Goal: Task Accomplishment & Management: Manage account settings

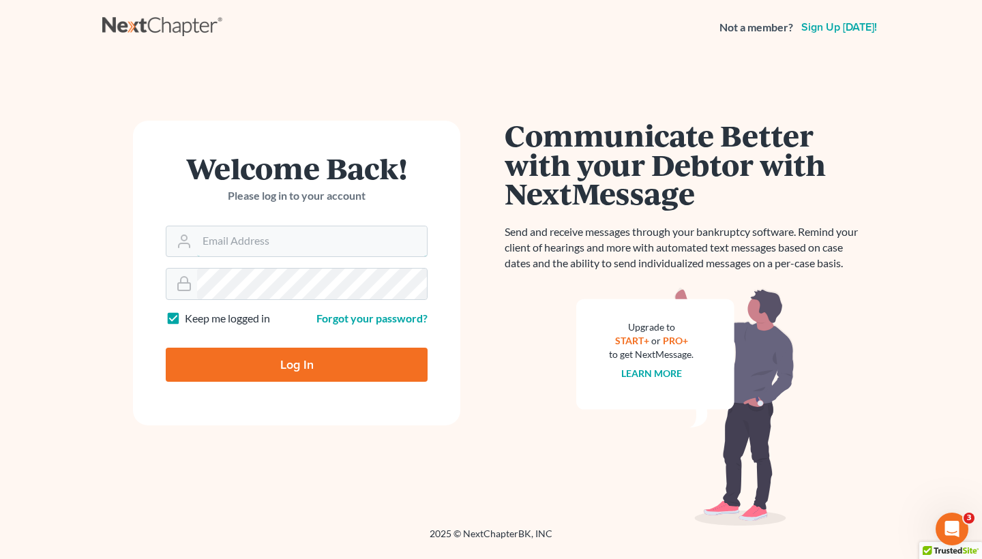
type input "[EMAIL_ADDRESS][DOMAIN_NAME]"
click at [297, 363] on input "Log In" at bounding box center [297, 365] width 262 height 34
type input "Thinking..."
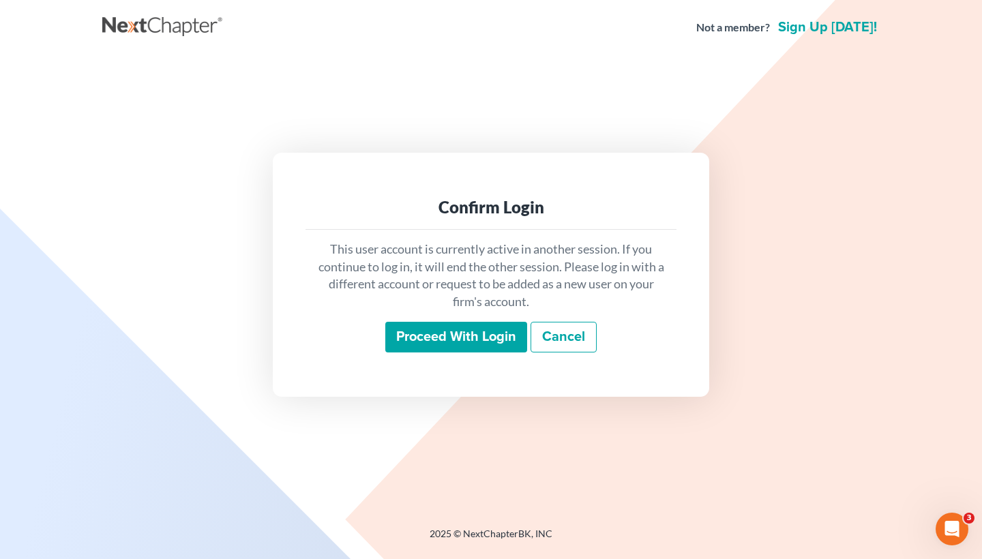
click at [487, 330] on input "Proceed with login" at bounding box center [456, 337] width 142 height 31
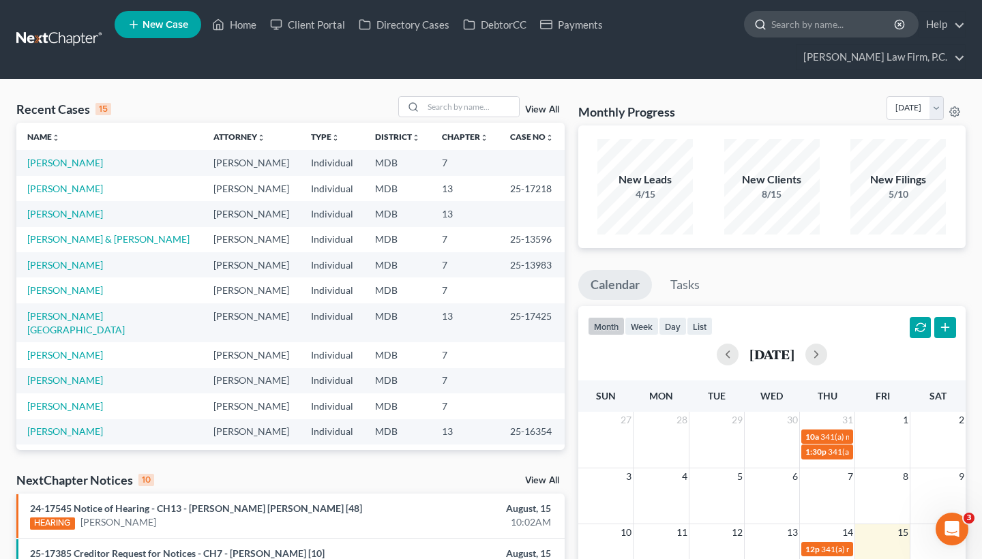
click at [805, 35] on input "search" at bounding box center [833, 24] width 125 height 25
paste input "[PERSON_NAME]"
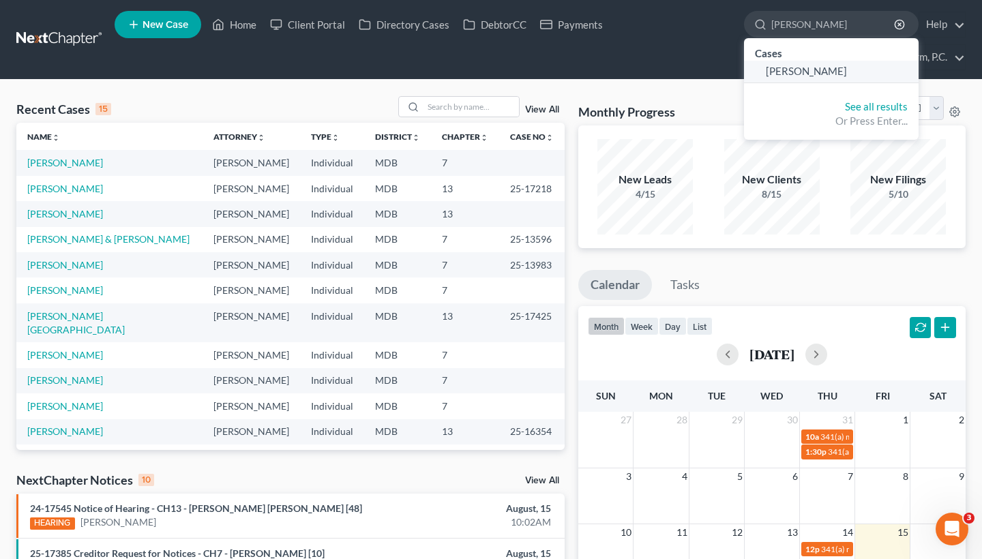
type input "[PERSON_NAME]"
click at [813, 68] on span "[PERSON_NAME]" at bounding box center [806, 71] width 81 height 12
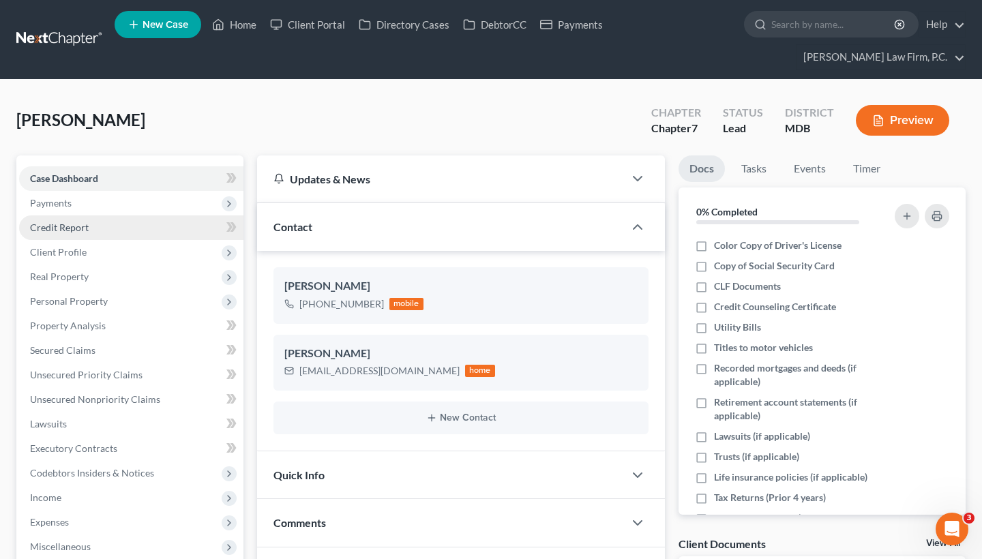
click at [123, 232] on link "Credit Report" at bounding box center [131, 227] width 224 height 25
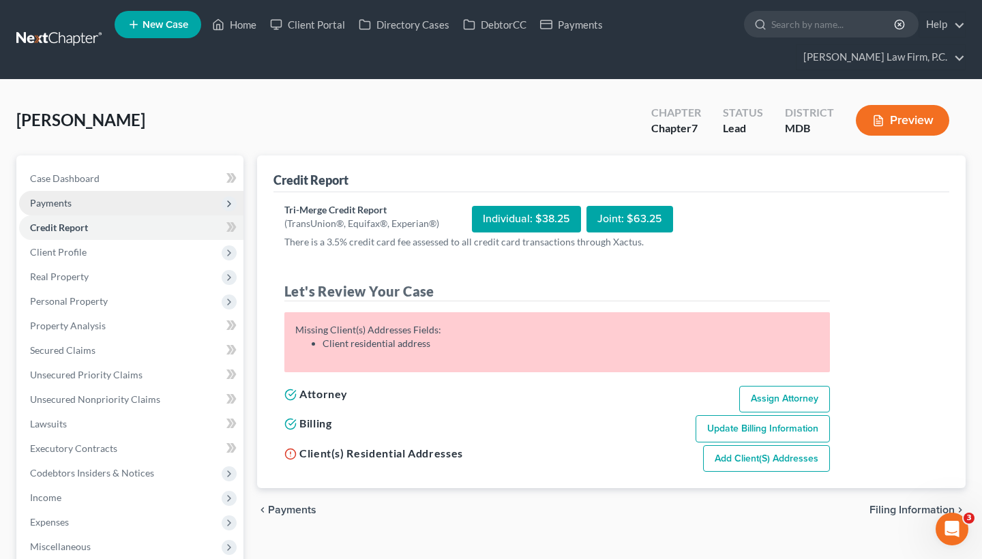
click at [119, 211] on span "Payments" at bounding box center [131, 203] width 224 height 25
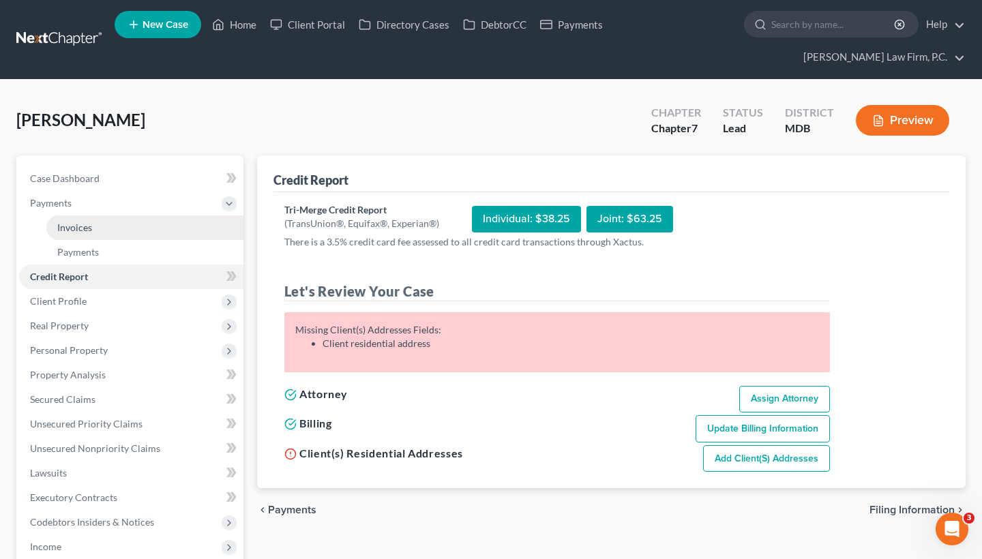
click at [150, 226] on link "Invoices" at bounding box center [144, 227] width 197 height 25
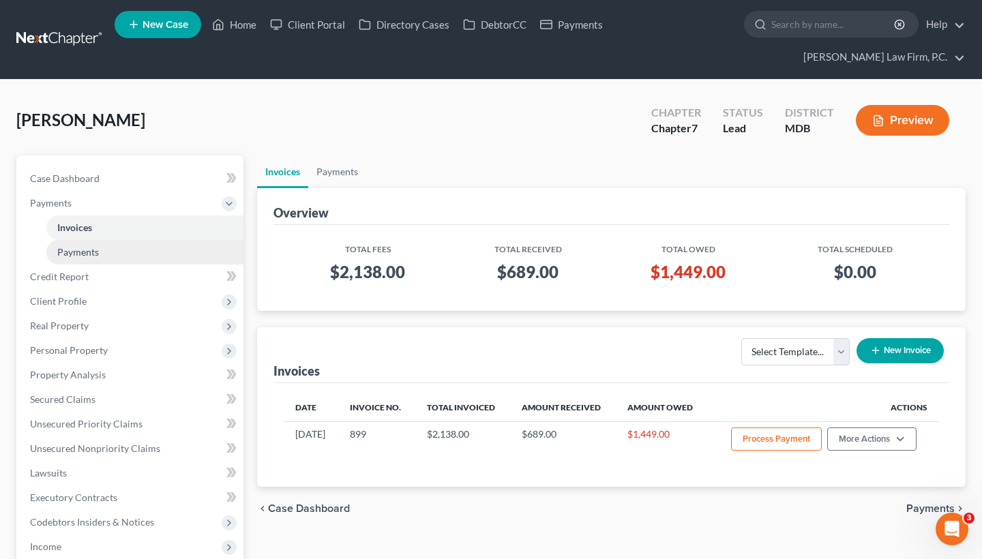
click at [192, 245] on link "Payments" at bounding box center [144, 252] width 197 height 25
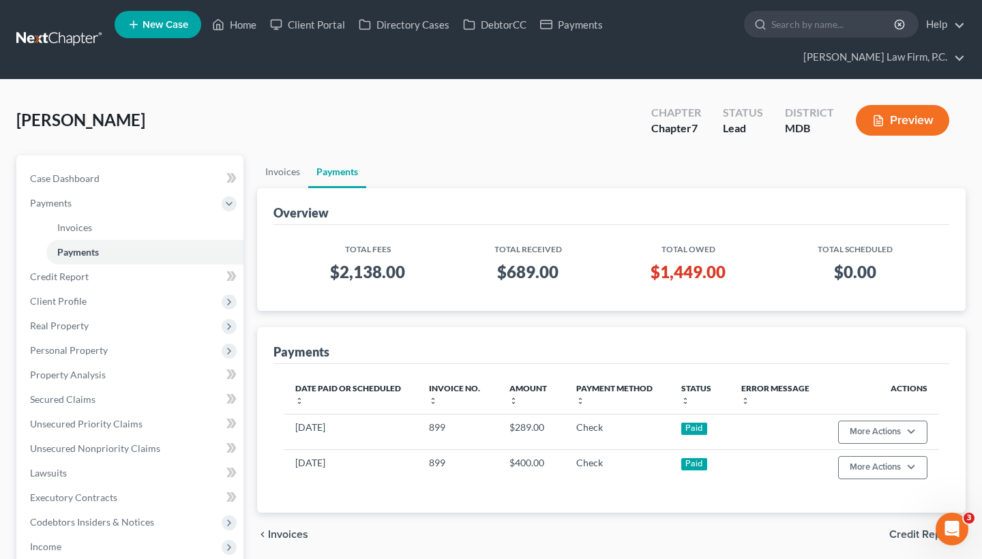
scroll to position [7, 0]
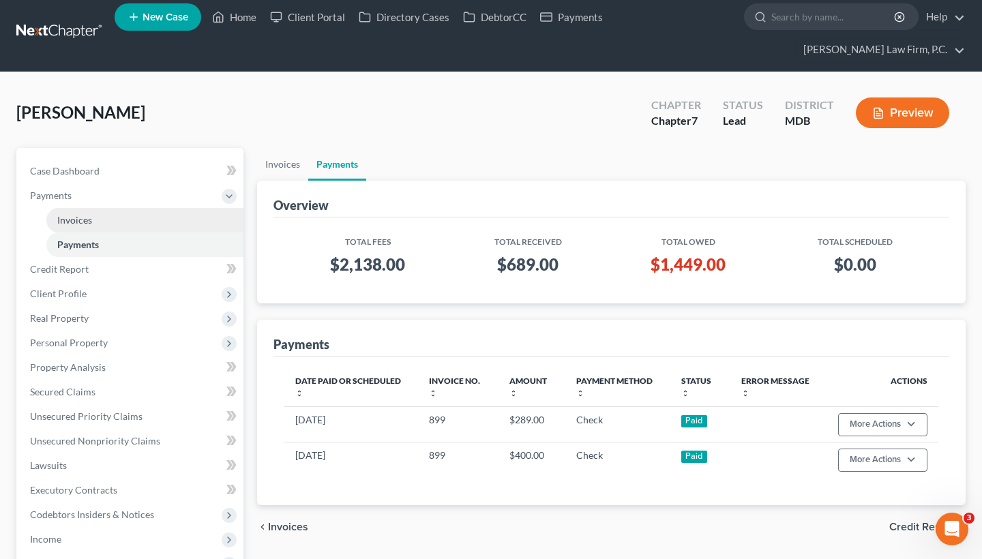
click at [126, 224] on link "Invoices" at bounding box center [144, 220] width 197 height 25
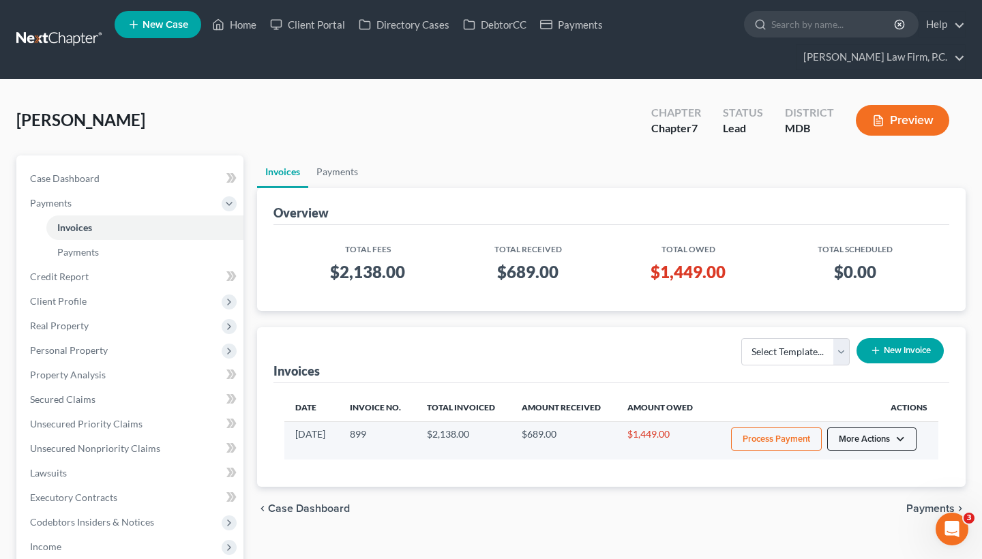
click at [855, 444] on button "More Actions" at bounding box center [871, 438] width 89 height 23
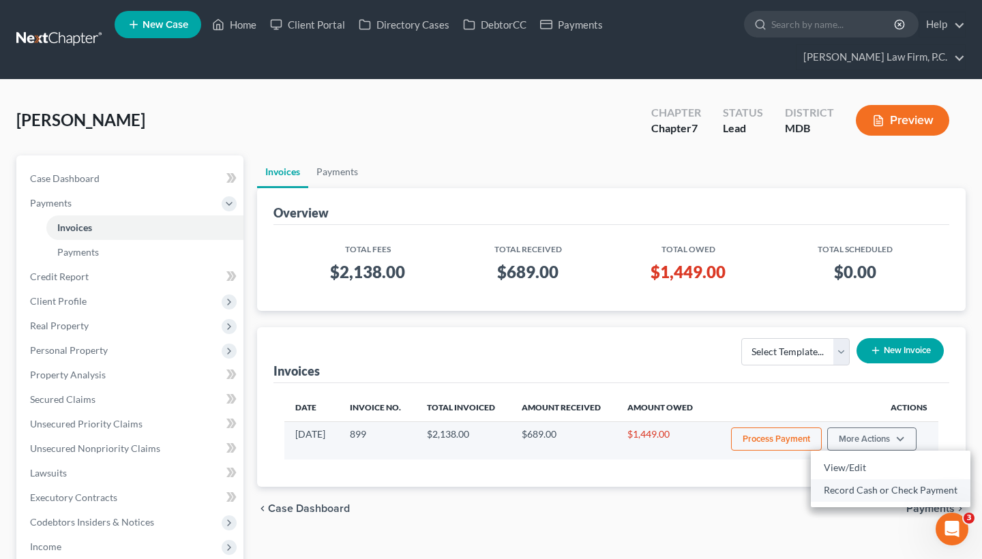
click at [853, 494] on link "Record Cash or Check Payment" at bounding box center [891, 490] width 160 height 23
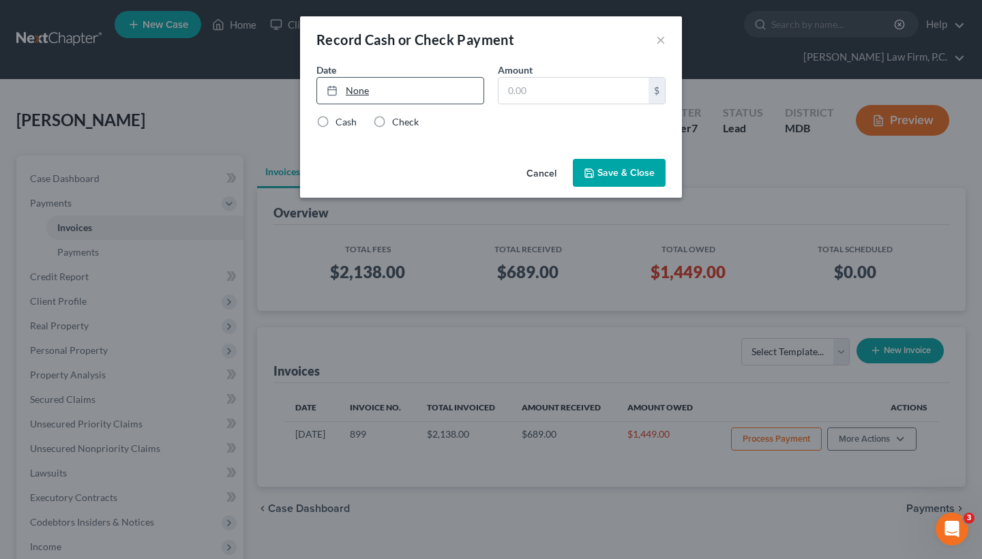
click at [398, 91] on link "None" at bounding box center [400, 91] width 166 height 26
click at [552, 88] on input "text" at bounding box center [573, 91] width 150 height 26
type input "500"
click at [392, 120] on label "Check" at bounding box center [405, 122] width 27 height 14
click at [397, 120] on input "Check" at bounding box center [401, 119] width 9 height 9
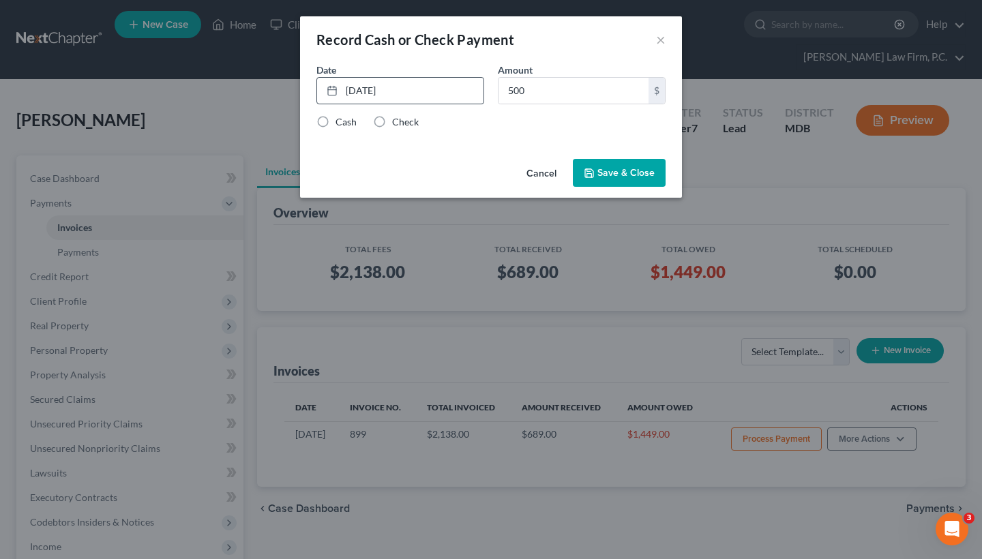
radio input "true"
click at [635, 172] on button "Save & Close" at bounding box center [619, 173] width 93 height 29
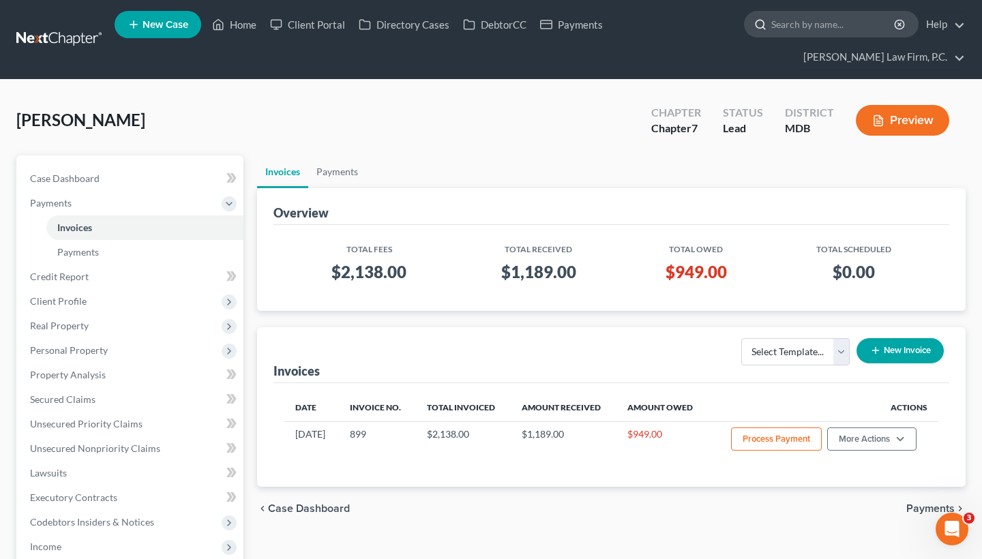
click at [804, 16] on input "search" at bounding box center [833, 24] width 125 height 25
paste input "[PERSON_NAME], Kia"
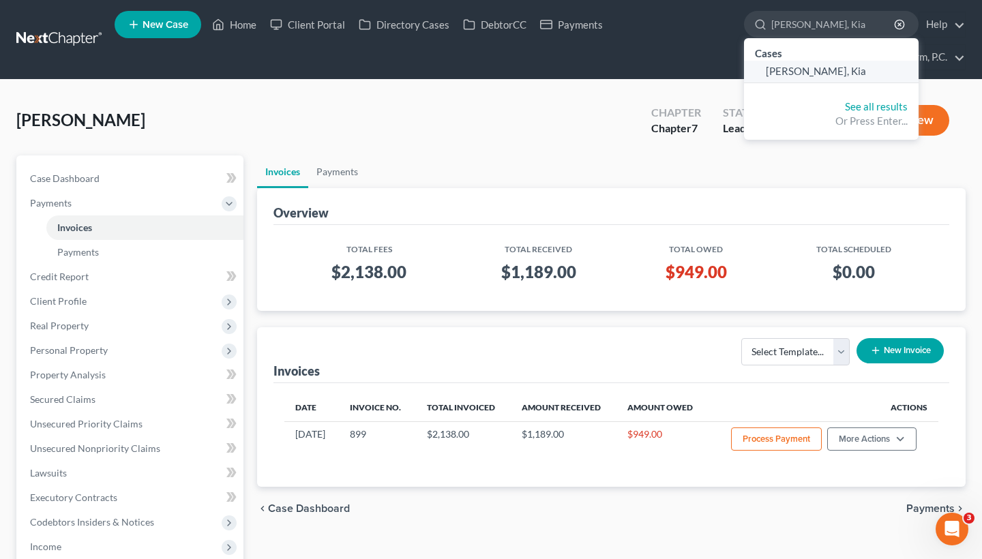
type input "[PERSON_NAME], Kia"
click at [798, 74] on span "[PERSON_NAME], Kia" at bounding box center [816, 71] width 100 height 12
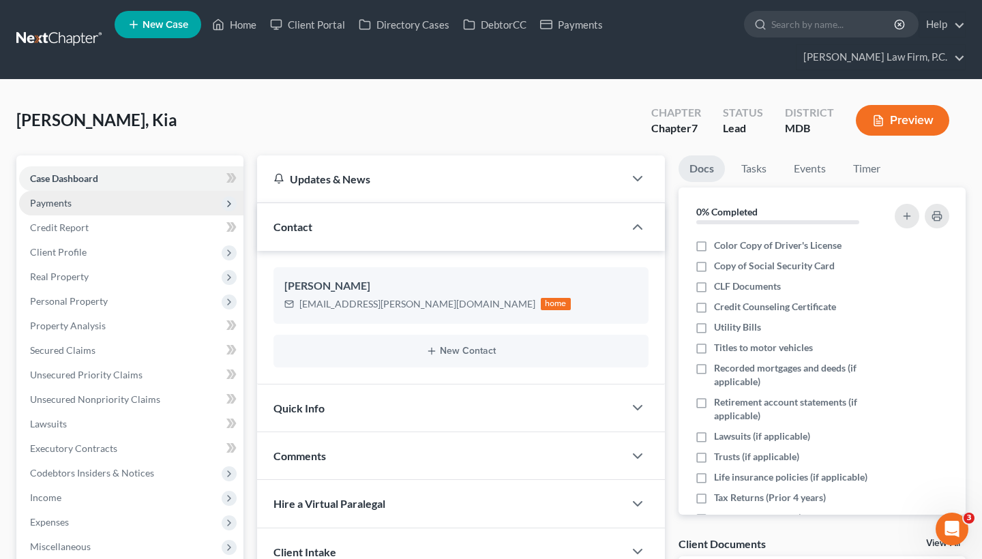
click at [63, 197] on span "Payments" at bounding box center [51, 203] width 42 height 12
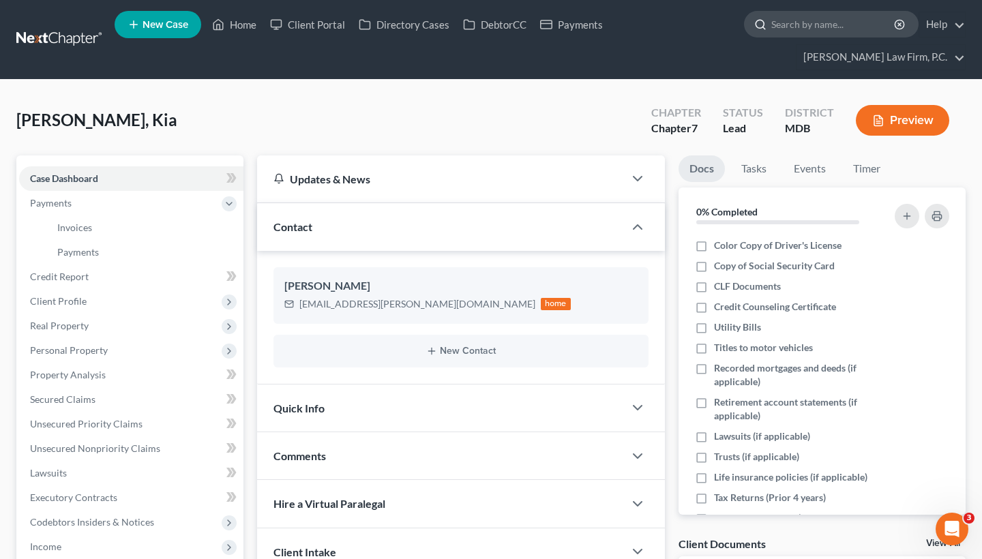
click at [778, 25] on input "search" at bounding box center [833, 24] width 125 height 25
paste input "[PERSON_NAME], Kia"
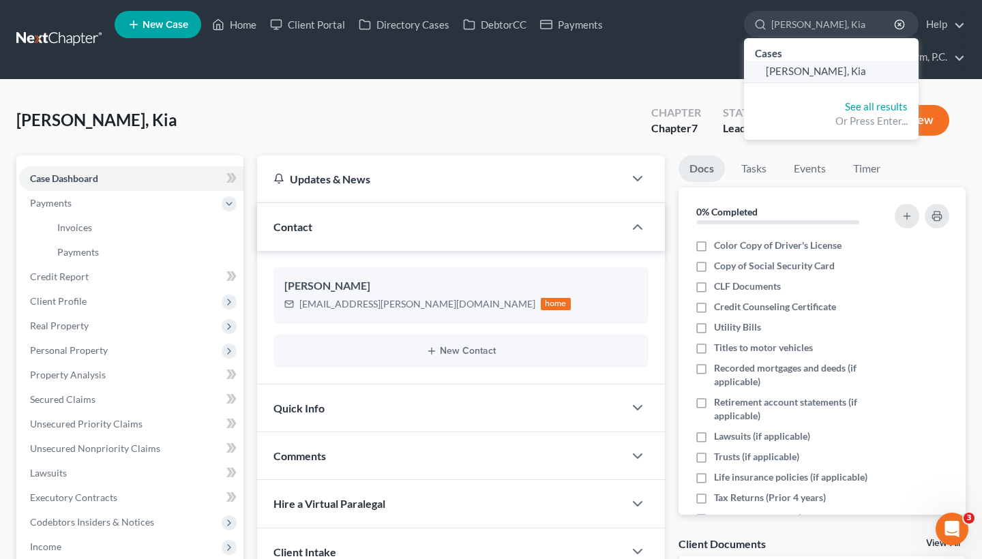
type input "[PERSON_NAME], Kia"
click at [810, 68] on link "[PERSON_NAME], Kia" at bounding box center [831, 71] width 175 height 21
click at [803, 74] on span "[PERSON_NAME], Kia" at bounding box center [816, 71] width 100 height 12
click at [802, 76] on span "[PERSON_NAME], Kia" at bounding box center [816, 71] width 100 height 12
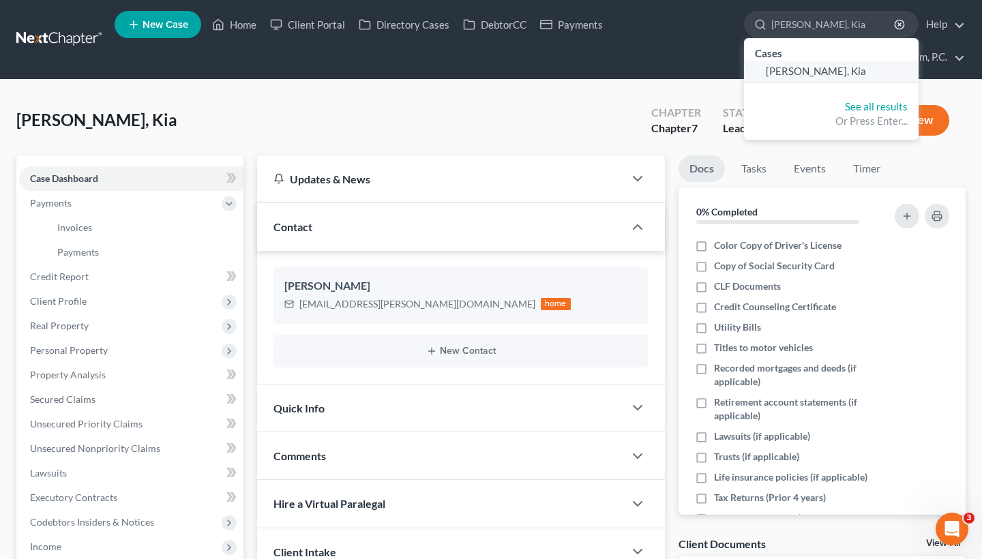
click at [802, 76] on span "[PERSON_NAME], Kia" at bounding box center [816, 71] width 100 height 12
click at [787, 72] on span "[PERSON_NAME], Kia" at bounding box center [816, 71] width 100 height 12
click at [781, 73] on span "[PERSON_NAME], Kia" at bounding box center [816, 71] width 100 height 12
click at [781, 71] on span "[PERSON_NAME], Kia" at bounding box center [816, 71] width 100 height 12
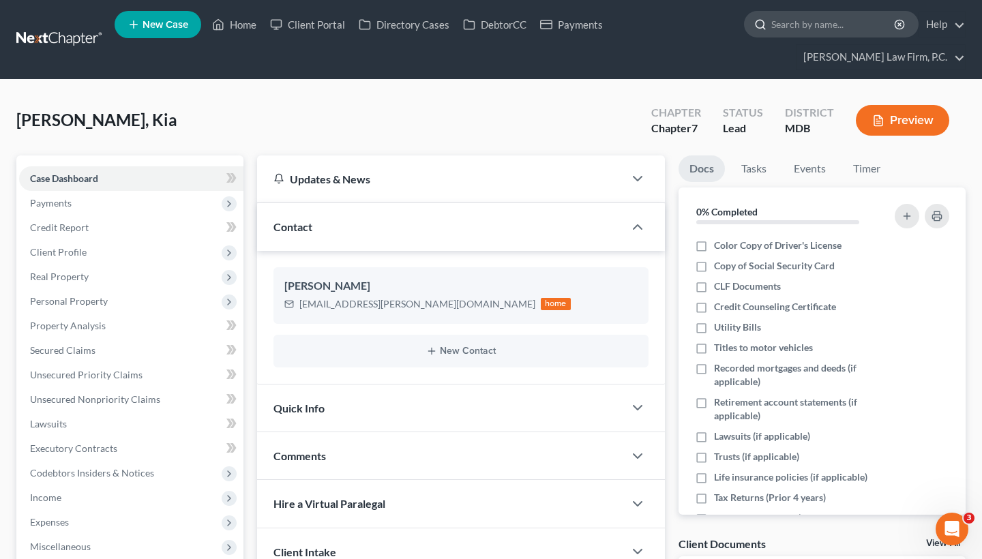
click at [782, 22] on input "search" at bounding box center [833, 24] width 125 height 25
paste input "[PERSON_NAME], Kia"
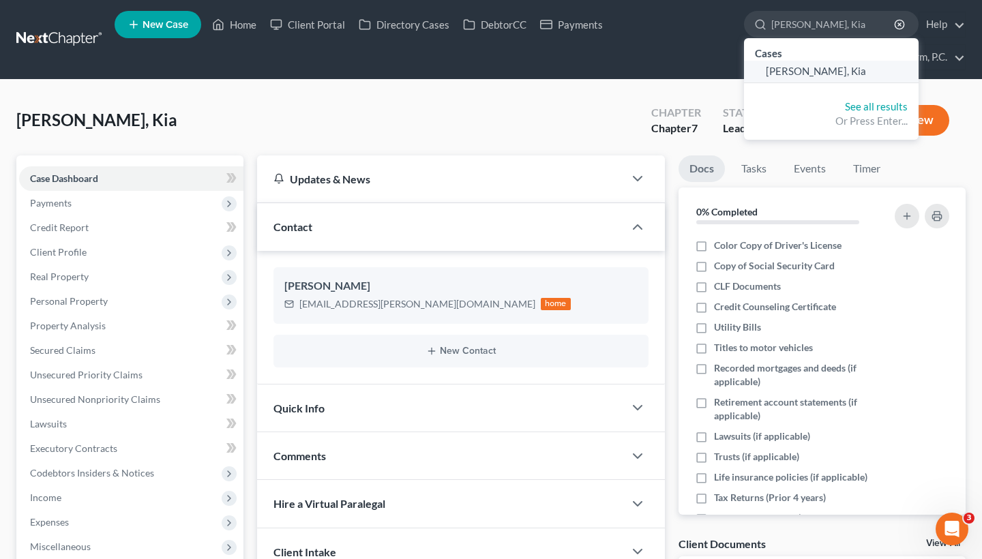
type input "[PERSON_NAME], Kia"
click at [789, 62] on link "[PERSON_NAME], Kia" at bounding box center [831, 71] width 175 height 21
click at [789, 80] on link "[PERSON_NAME], Kia" at bounding box center [831, 71] width 175 height 21
click at [782, 73] on span "[PERSON_NAME], Kia" at bounding box center [816, 71] width 100 height 12
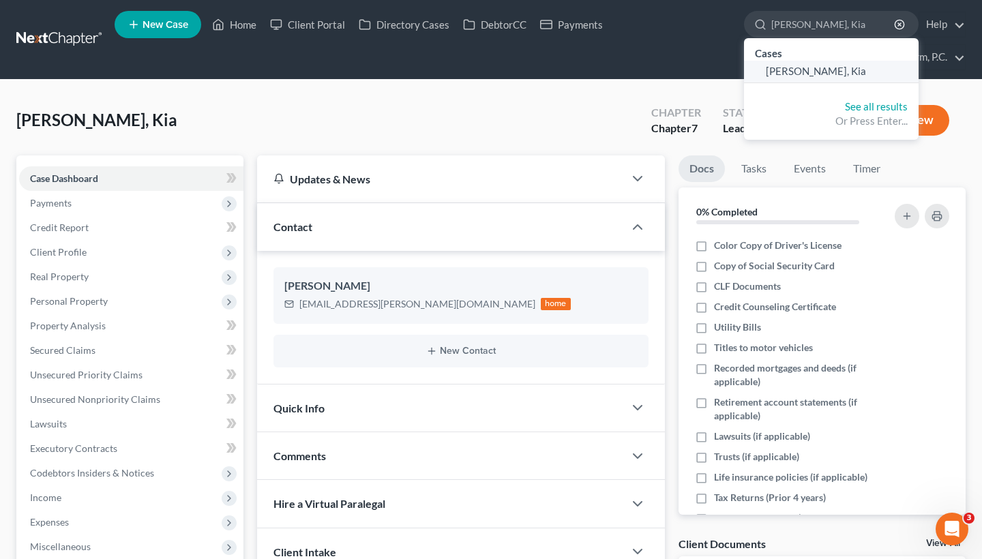
click at [782, 73] on span "[PERSON_NAME], Kia" at bounding box center [816, 71] width 100 height 12
click at [692, 59] on ul "New Case Home Client Portal Directory Cases DebtorCC Payments Reed, Kia - No Re…" at bounding box center [540, 39] width 851 height 65
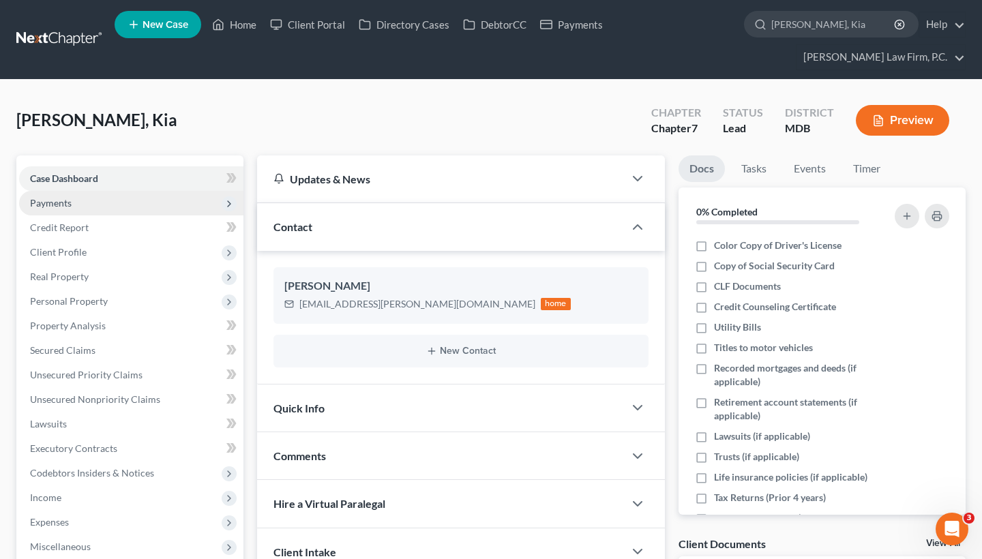
click at [132, 206] on span "Payments" at bounding box center [131, 203] width 224 height 25
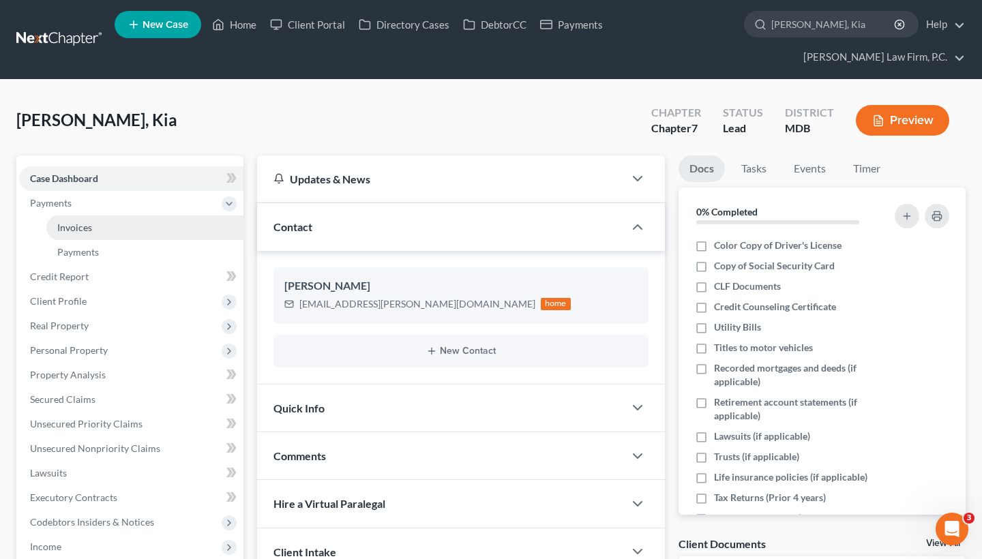
click at [133, 227] on link "Invoices" at bounding box center [144, 227] width 197 height 25
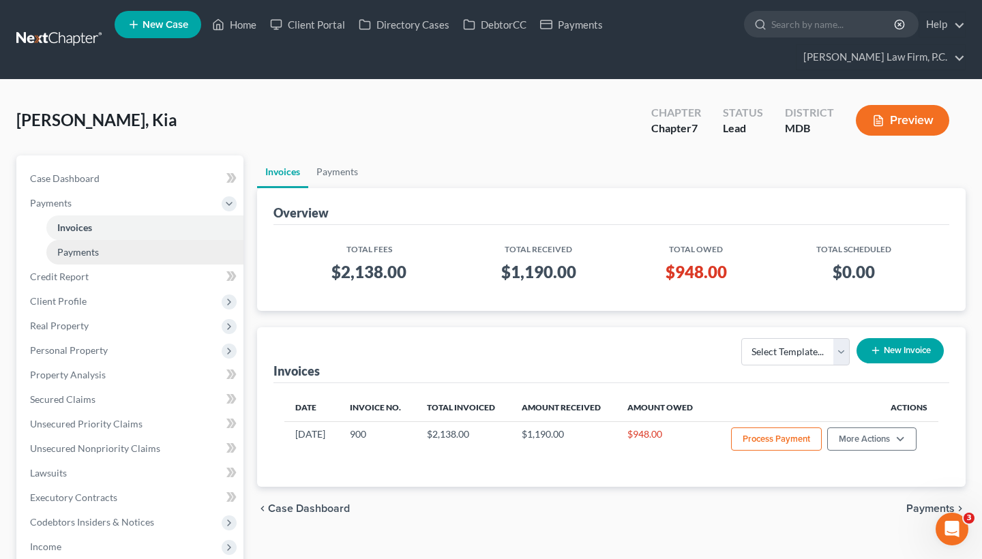
click at [127, 260] on link "Payments" at bounding box center [144, 252] width 197 height 25
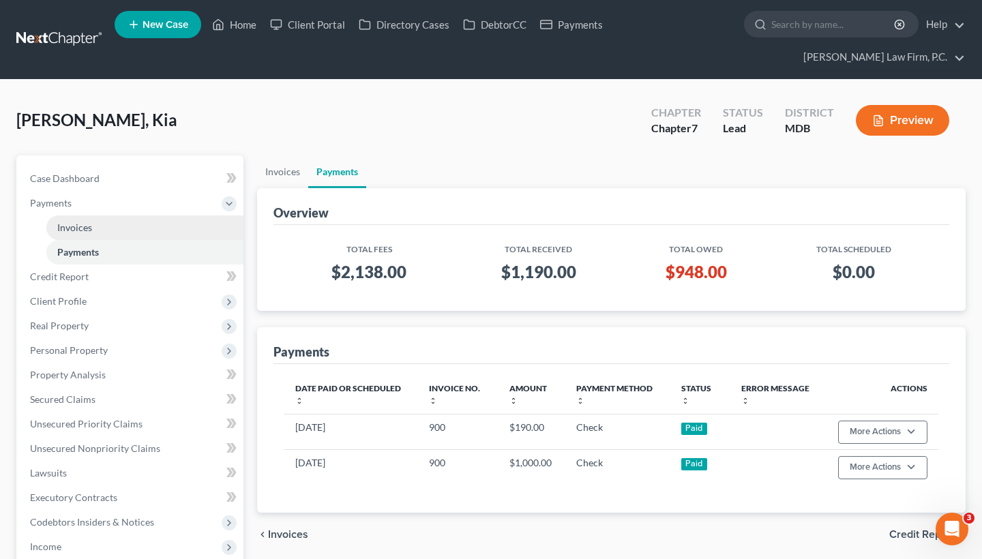
click at [153, 225] on link "Invoices" at bounding box center [144, 227] width 197 height 25
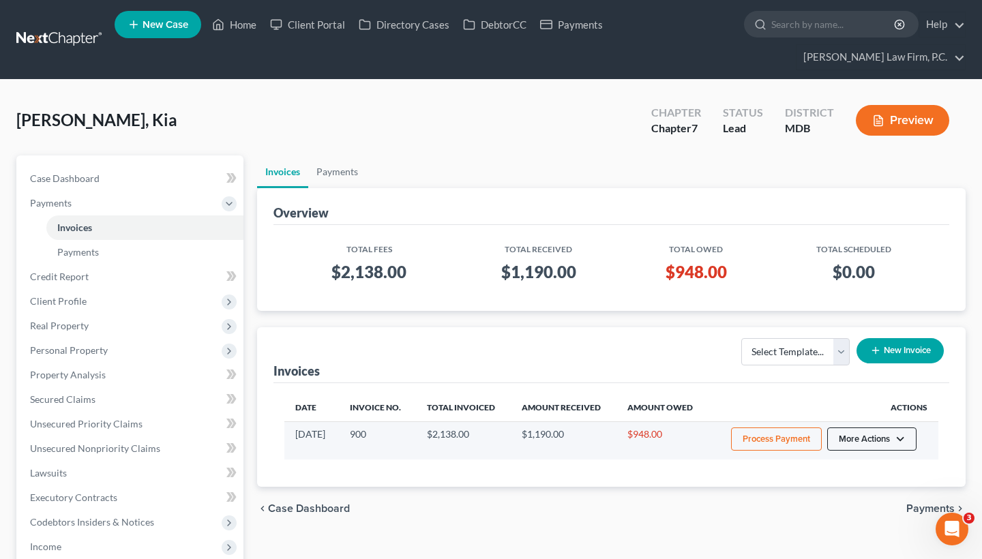
click at [840, 441] on button "More Actions" at bounding box center [871, 438] width 89 height 23
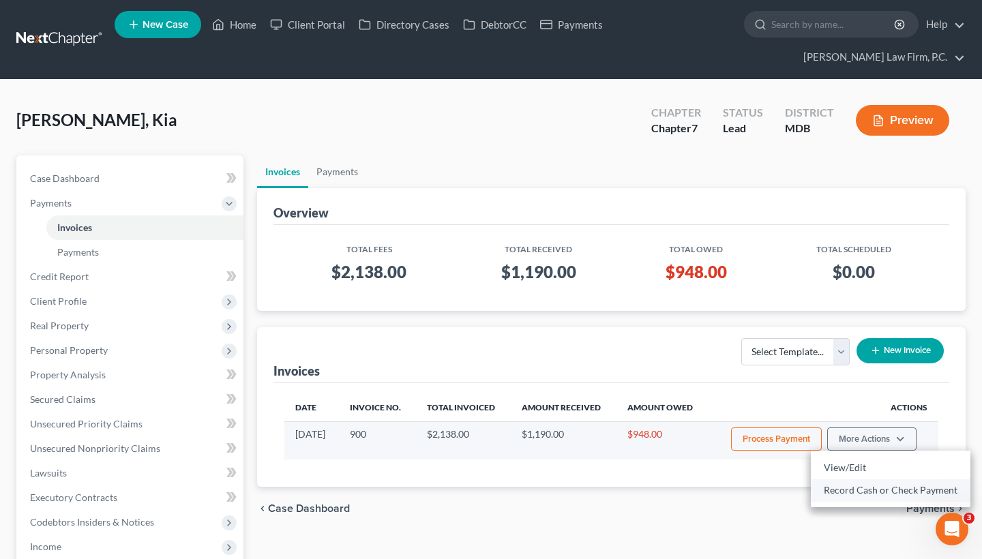
click at [837, 490] on link "Record Cash or Check Payment" at bounding box center [891, 490] width 160 height 23
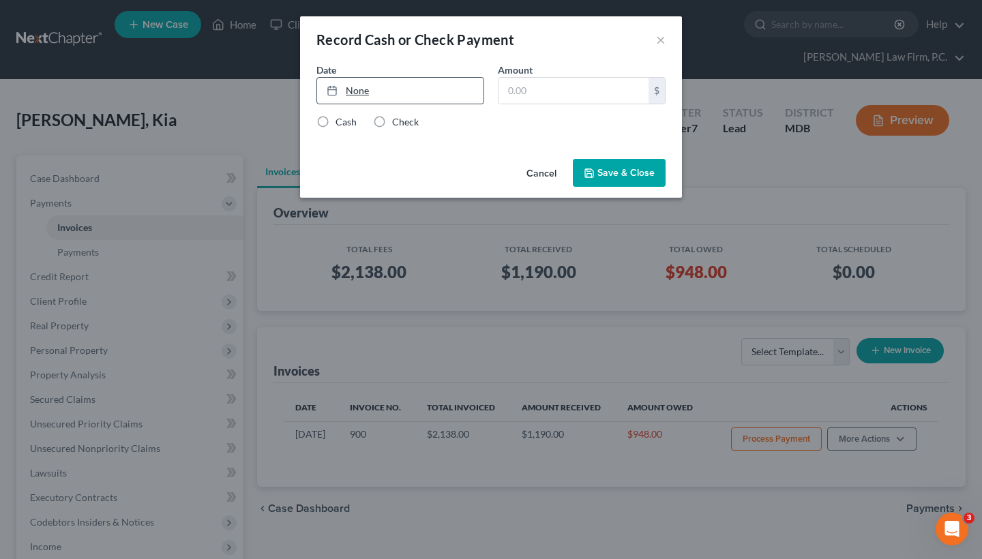
click at [385, 87] on link "None" at bounding box center [400, 91] width 166 height 26
click at [557, 98] on input "text" at bounding box center [573, 91] width 150 height 26
type input "190"
click at [392, 119] on label "Check" at bounding box center [405, 122] width 27 height 14
click at [397, 119] on input "Check" at bounding box center [401, 119] width 9 height 9
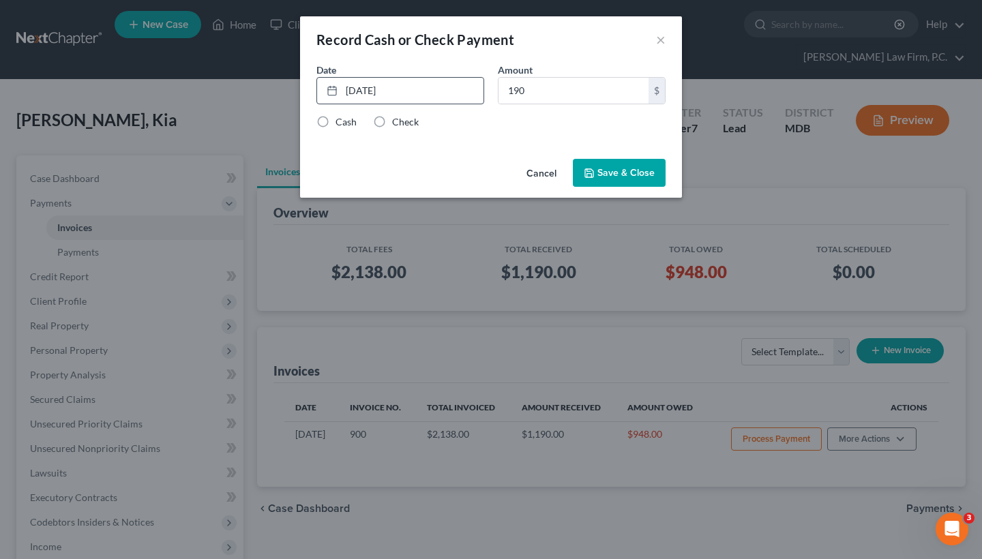
radio input "true"
click at [609, 171] on button "Save & Close" at bounding box center [619, 173] width 93 height 29
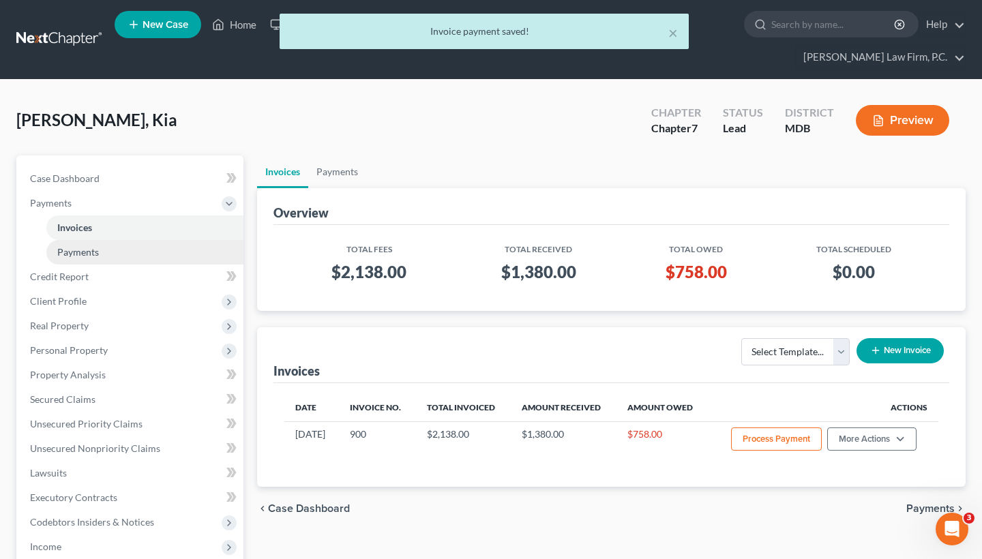
click at [162, 257] on link "Payments" at bounding box center [144, 252] width 197 height 25
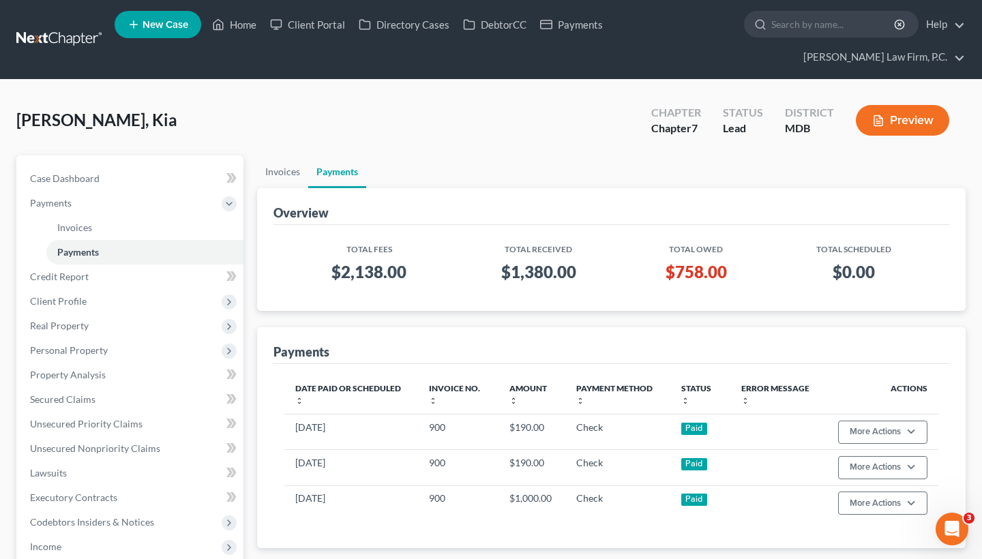
click at [810, 43] on ul "New Case Home Client Portal Directory Cases DebtorCC Payments - No Result - See…" at bounding box center [540, 39] width 851 height 65
click at [817, 27] on input "search" at bounding box center [833, 24] width 125 height 25
paste input "Nathan, Jenea"
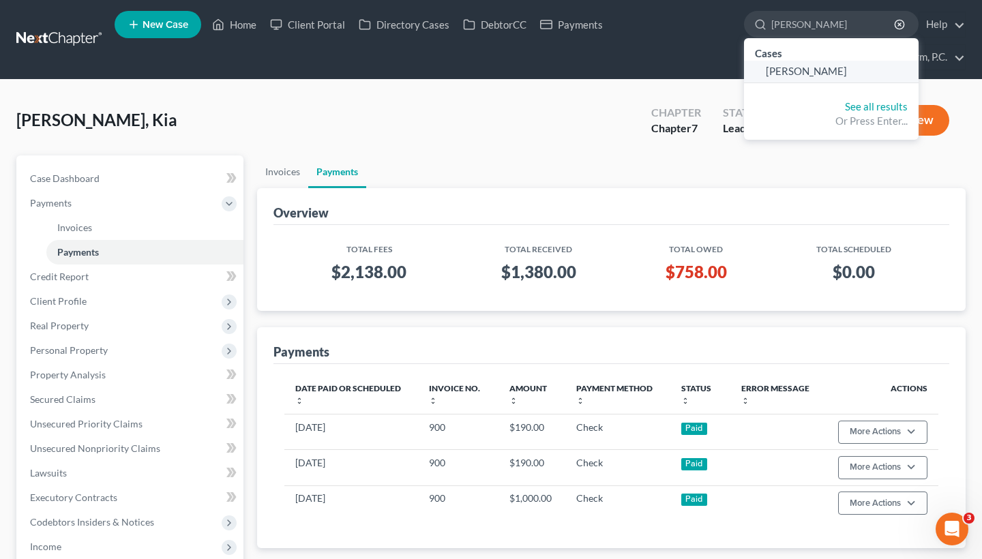
type input "Nathan, Jenea"
click at [805, 74] on span "Nathan, Jenea" at bounding box center [806, 71] width 81 height 12
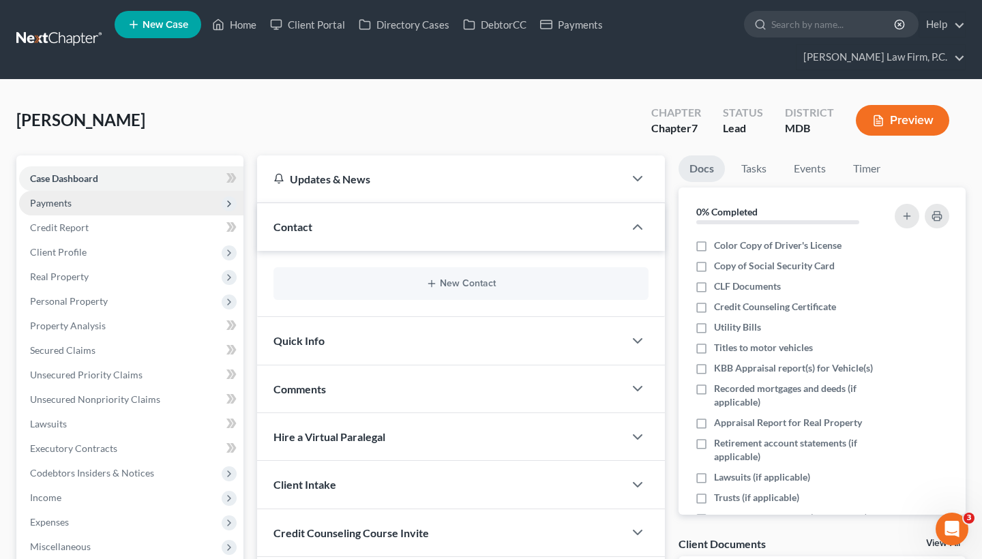
click at [126, 202] on span "Payments" at bounding box center [131, 203] width 224 height 25
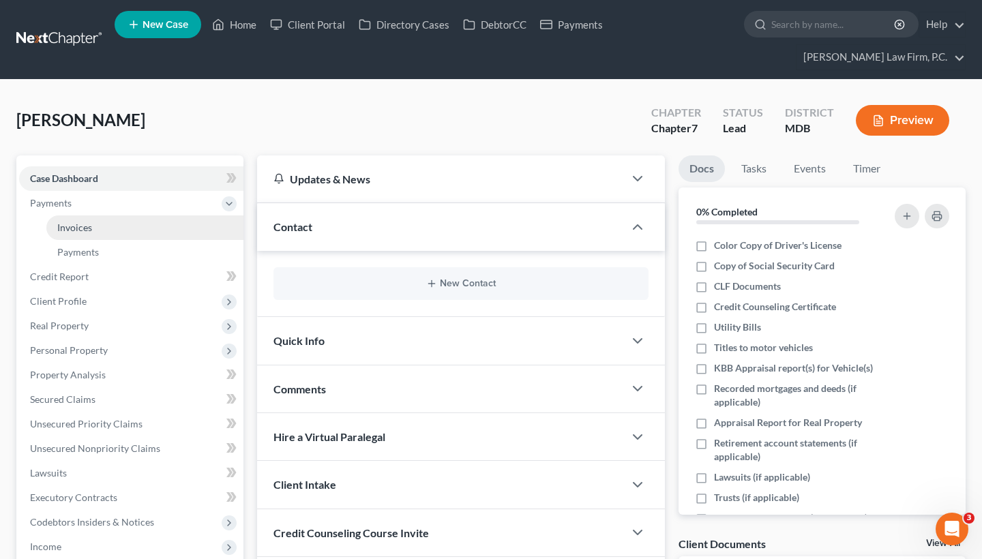
click at [126, 232] on link "Invoices" at bounding box center [144, 227] width 197 height 25
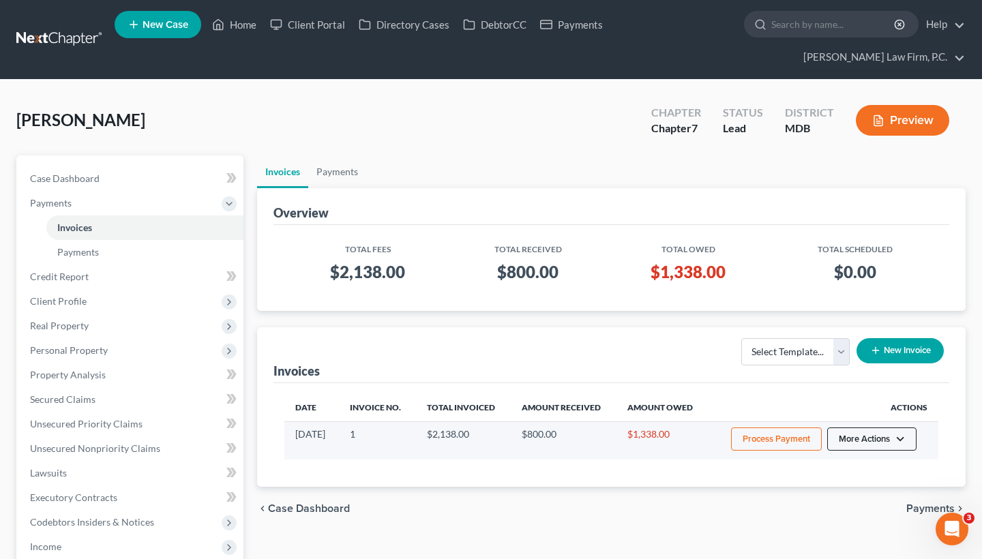
click at [866, 437] on button "More Actions" at bounding box center [871, 438] width 89 height 23
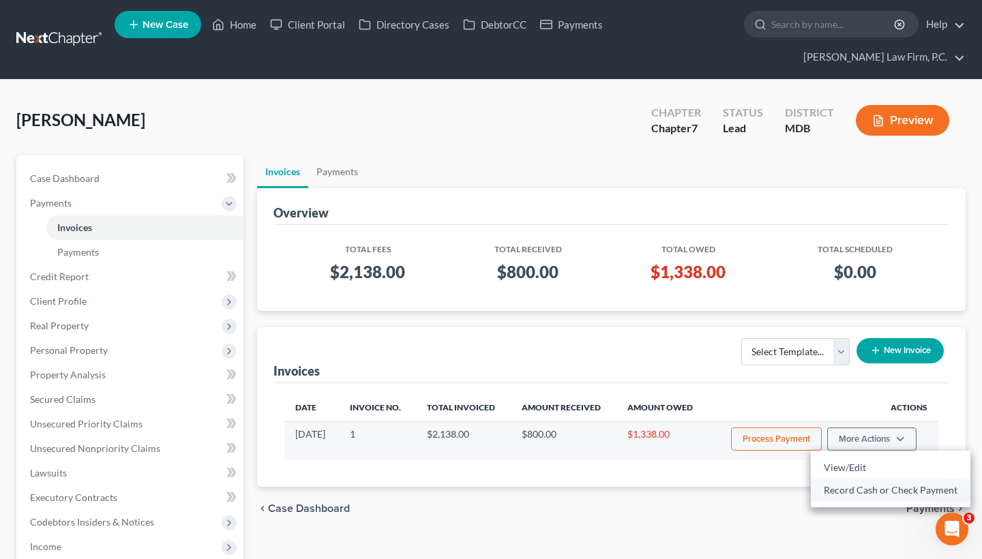
click at [849, 492] on link "Record Cash or Check Payment" at bounding box center [891, 490] width 160 height 23
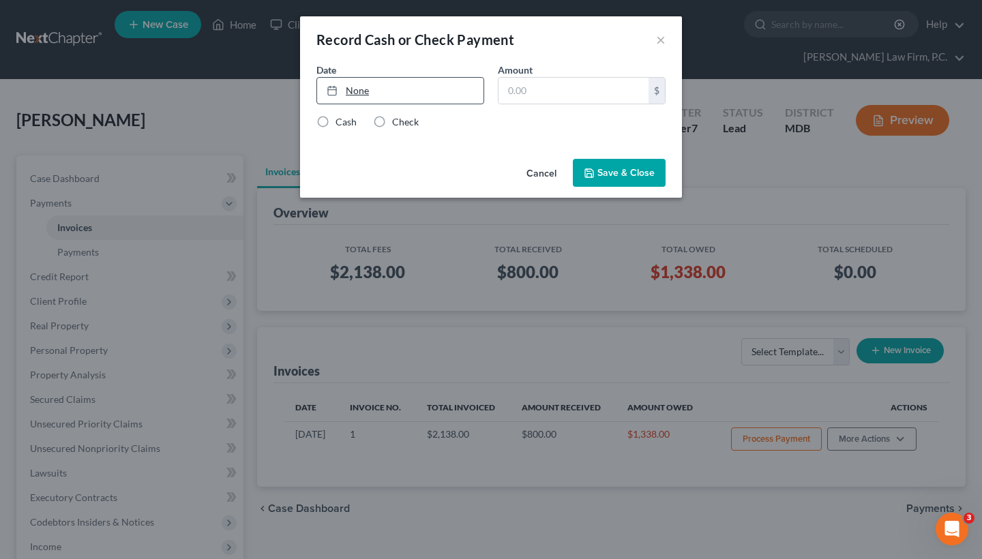
click at [367, 86] on link "None" at bounding box center [400, 91] width 166 height 26
click at [543, 99] on input "text" at bounding box center [573, 91] width 150 height 26
type input "300"
click at [392, 115] on label "Check" at bounding box center [405, 122] width 27 height 14
click at [397, 115] on input "Check" at bounding box center [401, 119] width 9 height 9
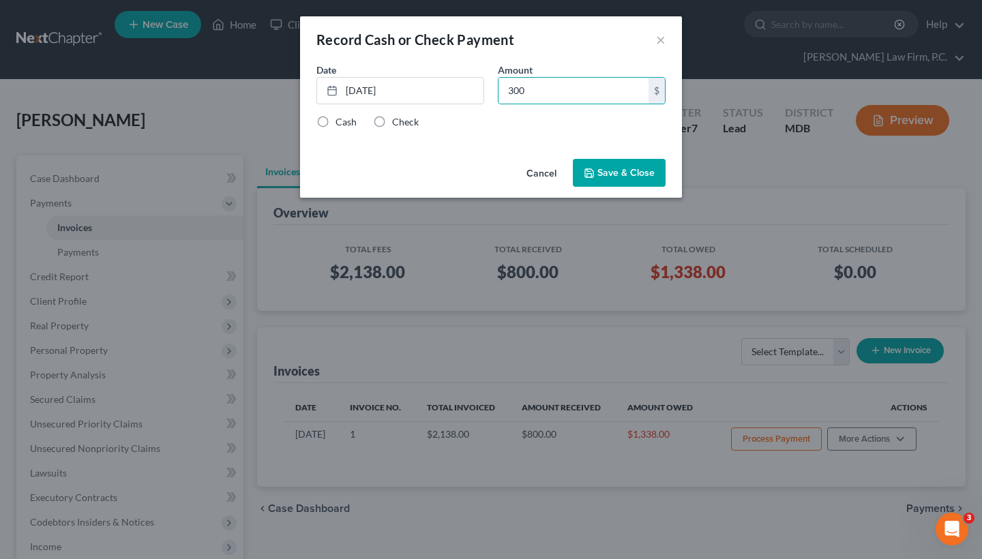
radio input "true"
click at [642, 173] on button "Save & Close" at bounding box center [619, 173] width 93 height 29
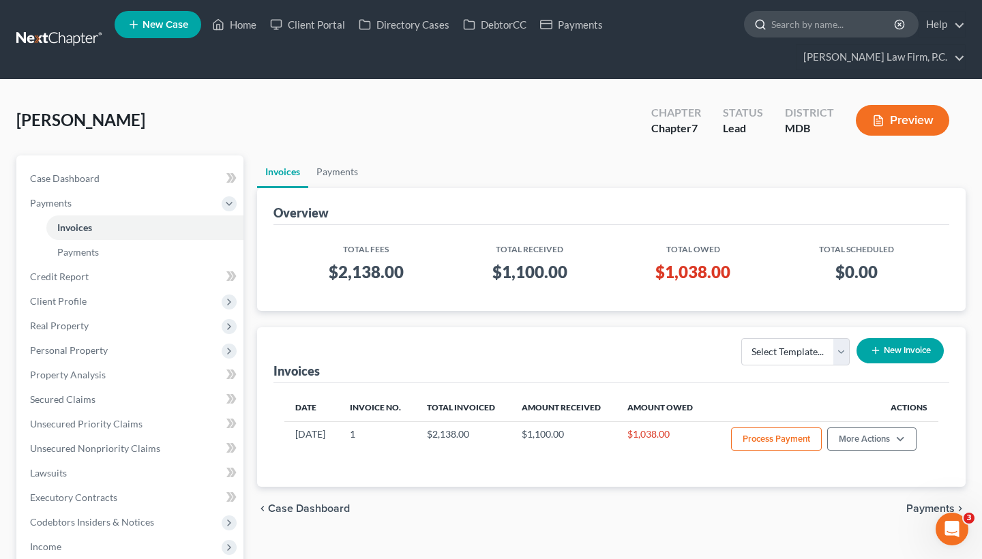
click at [805, 28] on input "search" at bounding box center [833, 24] width 125 height 25
paste input "[PERSON_NAME]"
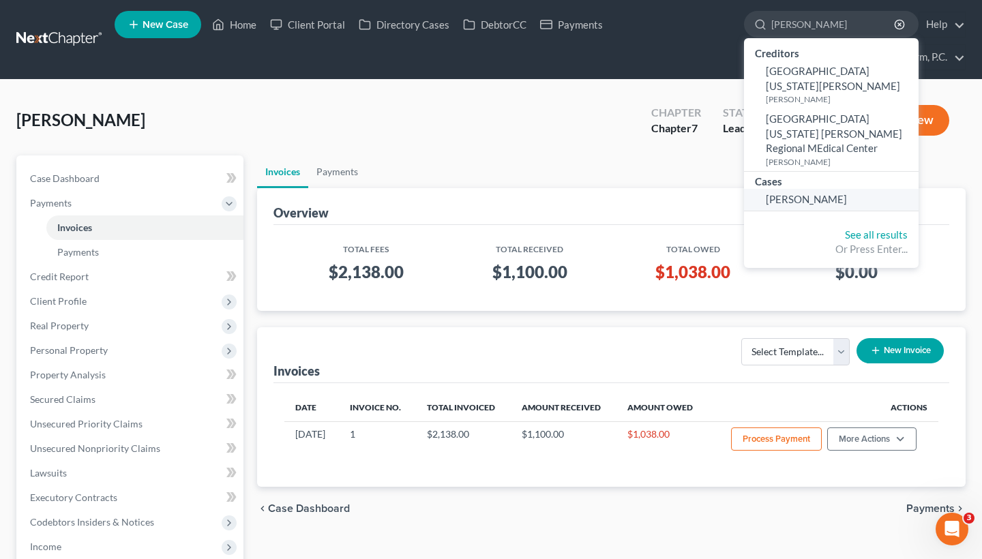
type input "[PERSON_NAME]"
click at [805, 193] on span "[PERSON_NAME]" at bounding box center [806, 199] width 81 height 12
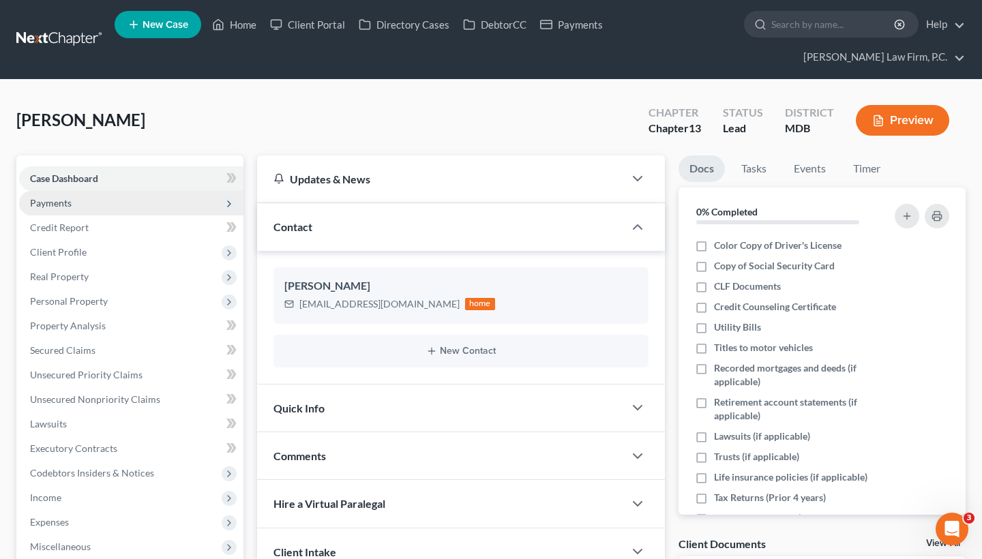
click at [113, 209] on span "Payments" at bounding box center [131, 203] width 224 height 25
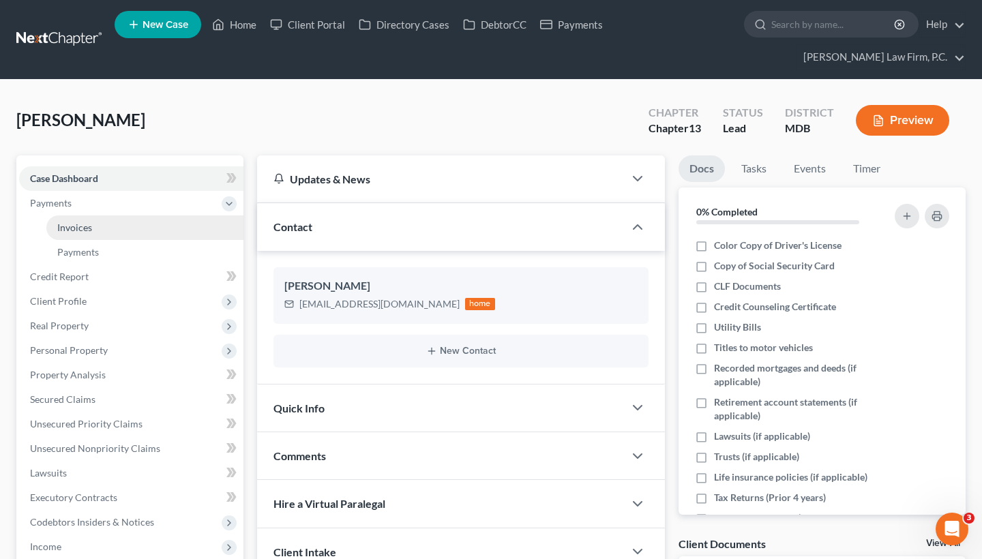
click at [112, 232] on link "Invoices" at bounding box center [144, 227] width 197 height 25
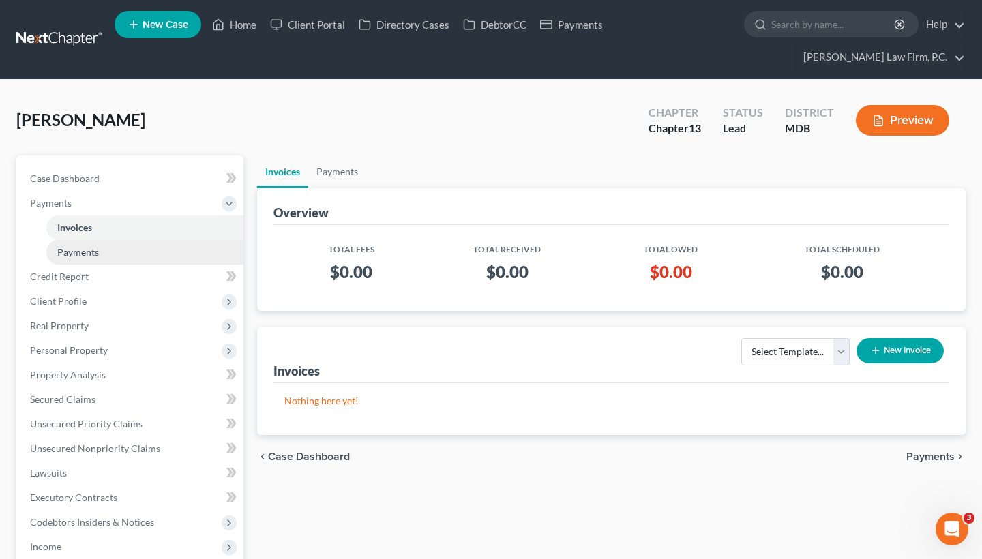
click at [112, 254] on link "Payments" at bounding box center [144, 252] width 197 height 25
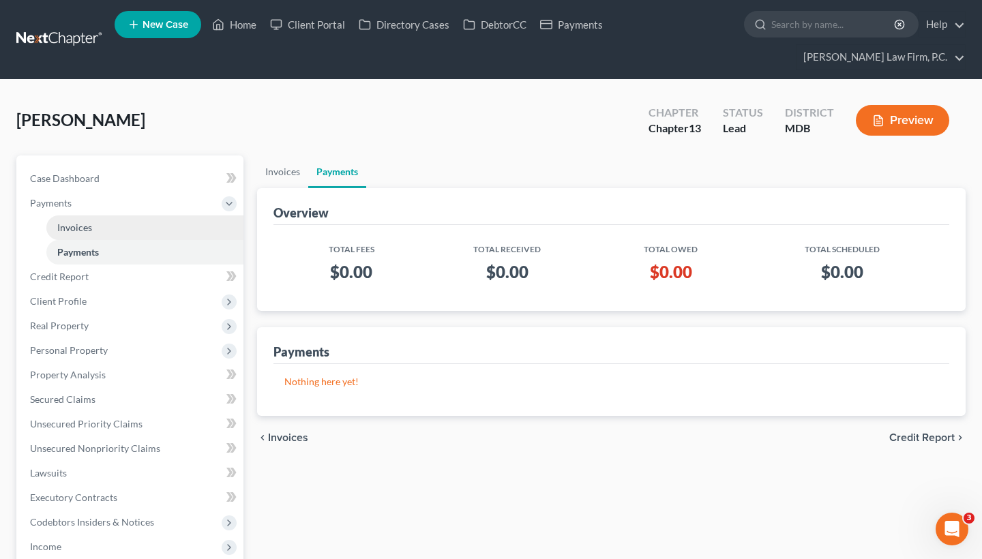
click at [112, 225] on link "Invoices" at bounding box center [144, 227] width 197 height 25
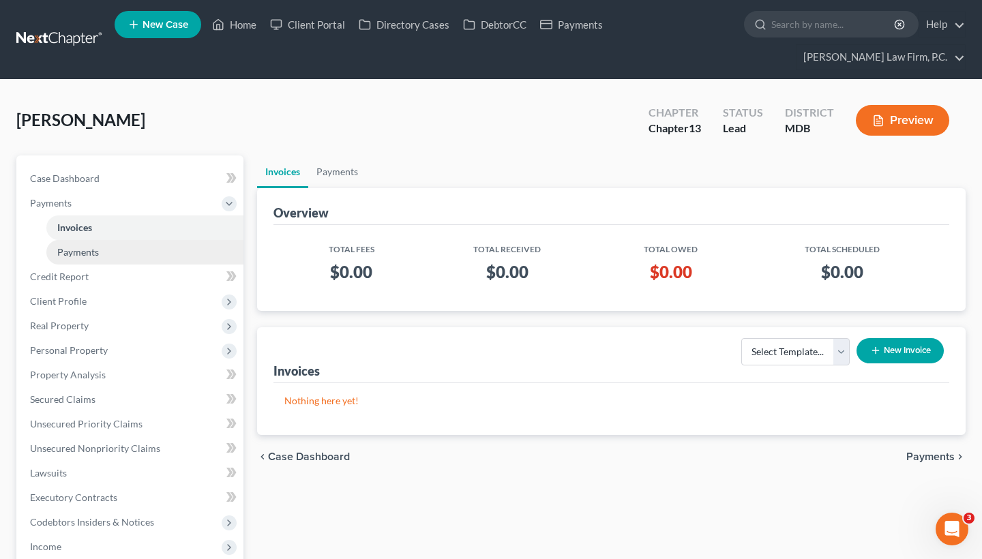
click at [154, 252] on link "Payments" at bounding box center [144, 252] width 197 height 25
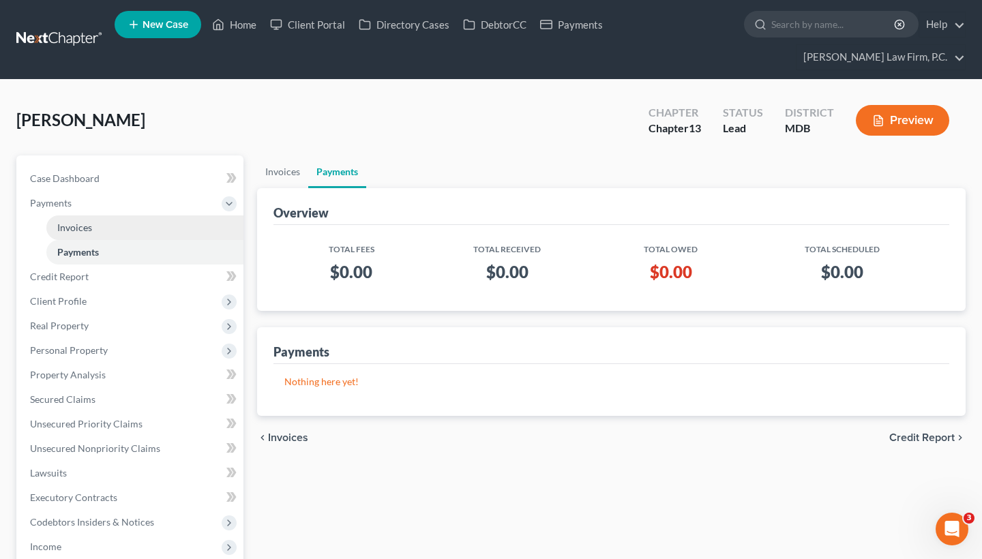
click at [158, 228] on link "Invoices" at bounding box center [144, 227] width 197 height 25
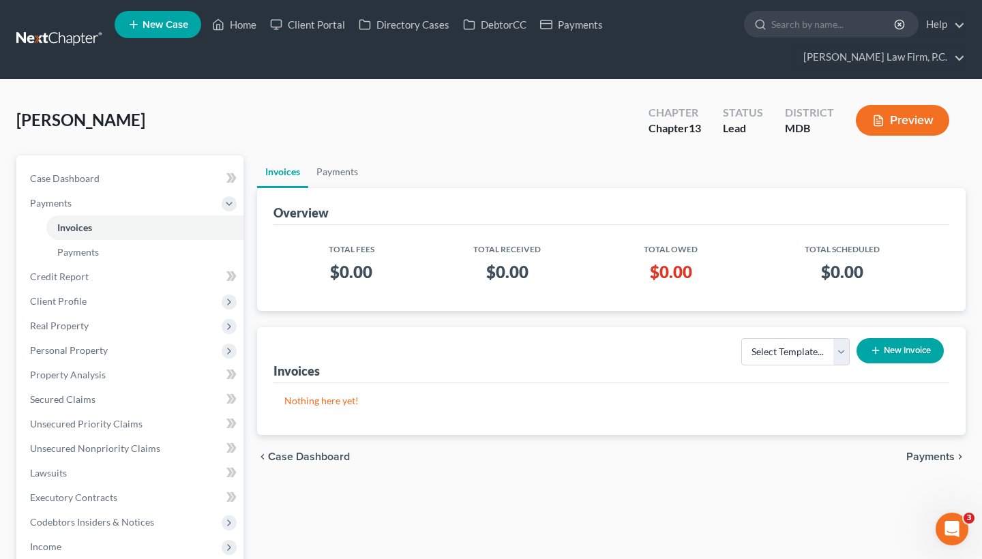
click at [865, 342] on button "New Invoice" at bounding box center [899, 350] width 87 height 25
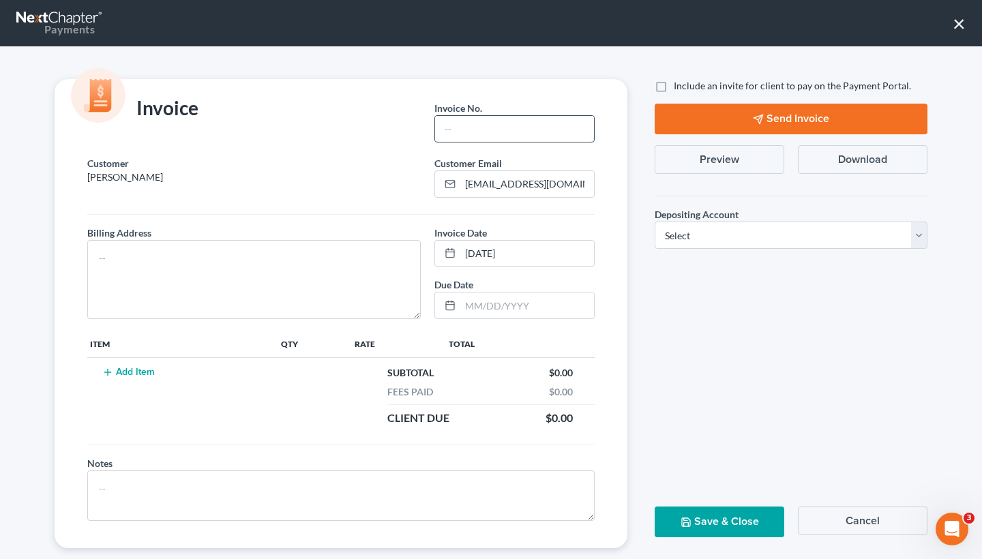
click at [467, 126] on input "text" at bounding box center [514, 129] width 159 height 26
type input "1"
click at [205, 283] on textarea at bounding box center [253, 279] width 333 height 79
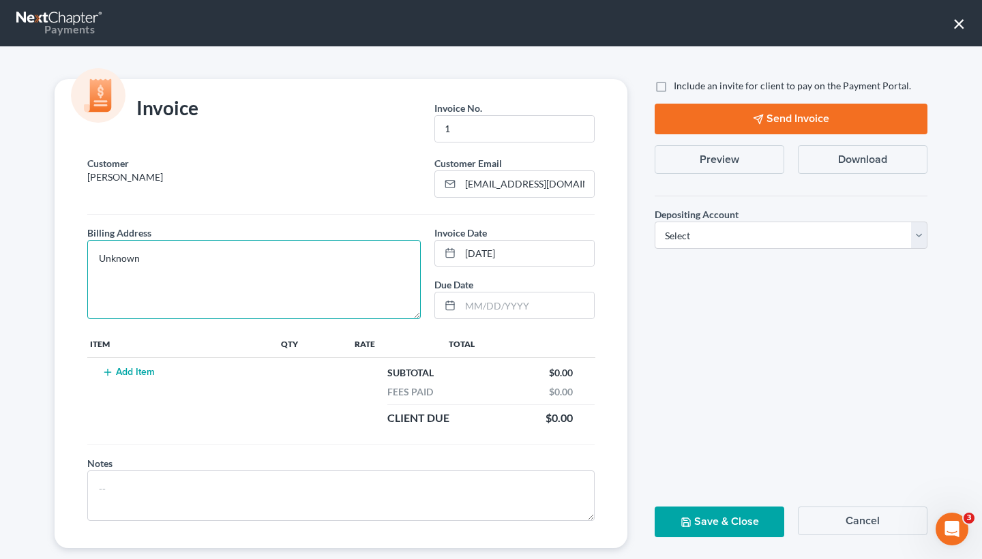
type textarea "Unknown"
click at [125, 378] on td "Add Item" at bounding box center [182, 396] width 191 height 76
click at [127, 377] on button "Add Item" at bounding box center [128, 372] width 60 height 11
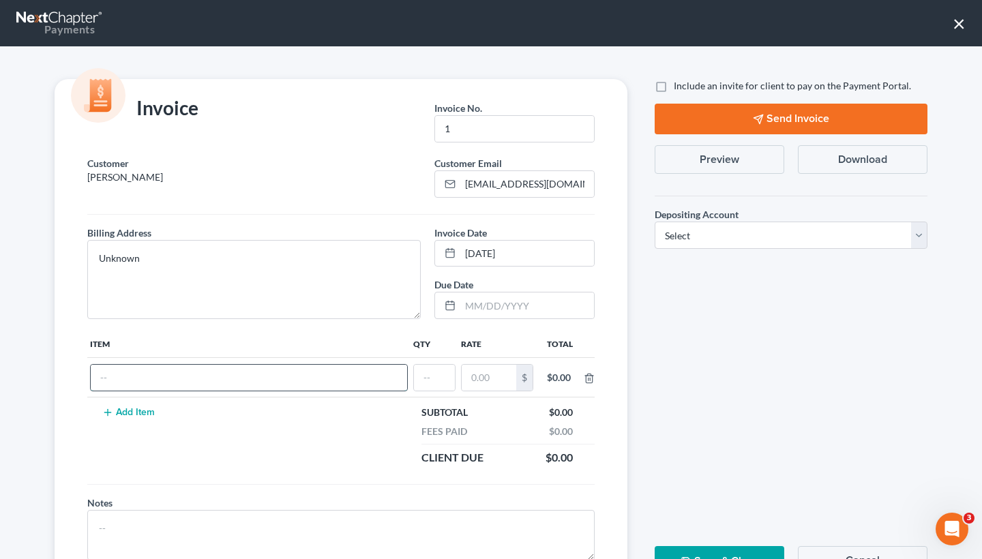
click at [148, 369] on input "text" at bounding box center [249, 378] width 316 height 26
type input "Chapter 13"
click at [427, 383] on input "text" at bounding box center [434, 378] width 41 height 26
type input "1"
click at [510, 380] on input "text" at bounding box center [489, 378] width 55 height 26
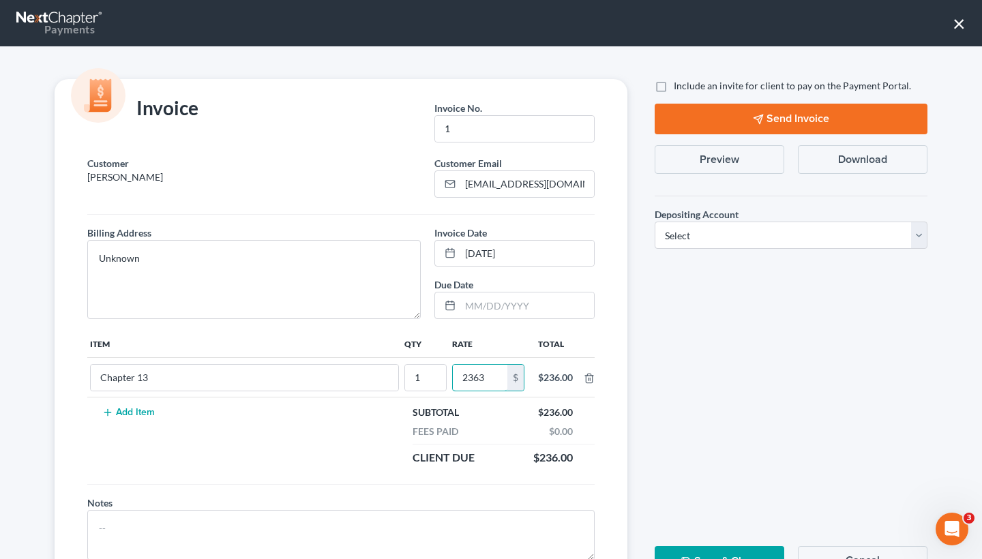
type input "2,363"
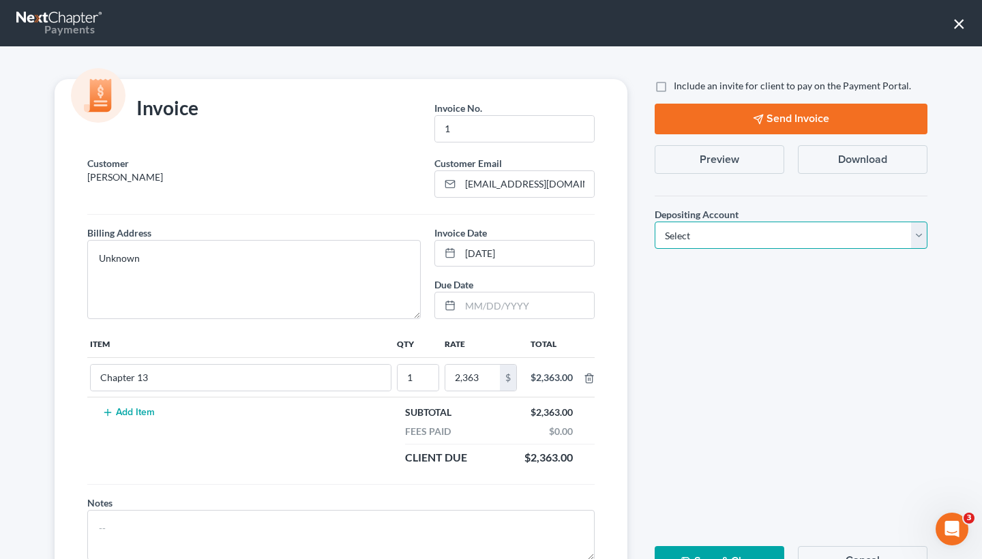
select select "1"
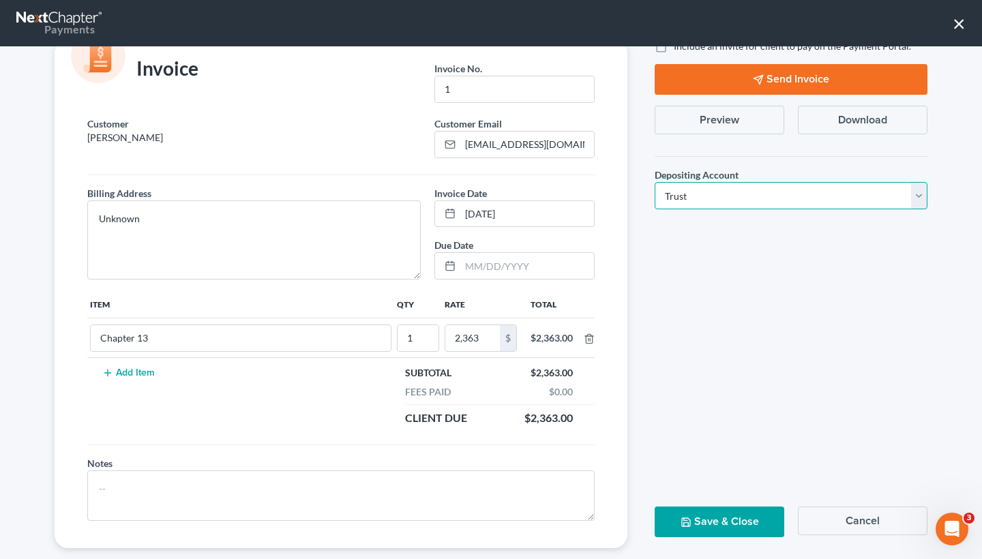
scroll to position [44, 0]
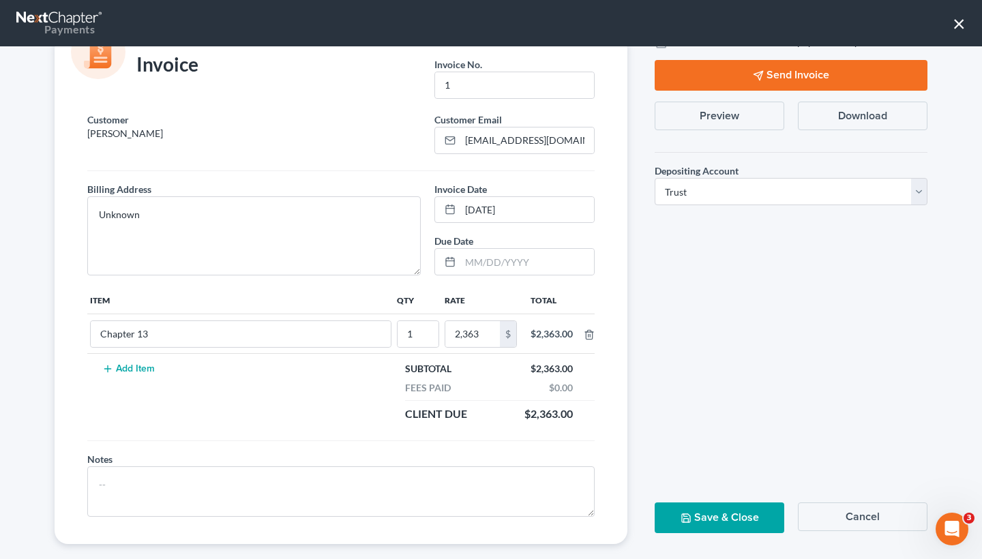
click at [683, 513] on icon "button" at bounding box center [685, 518] width 11 height 11
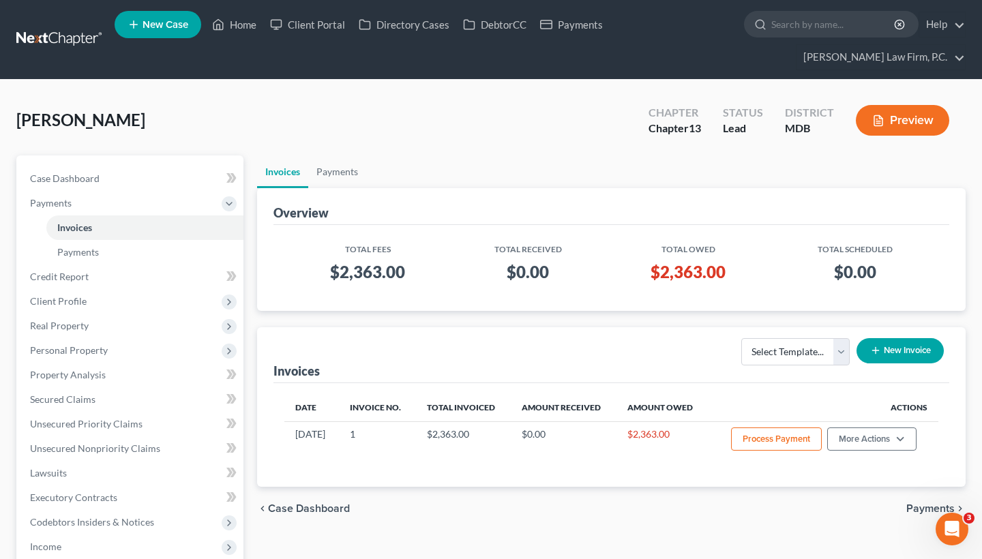
scroll to position [12, 0]
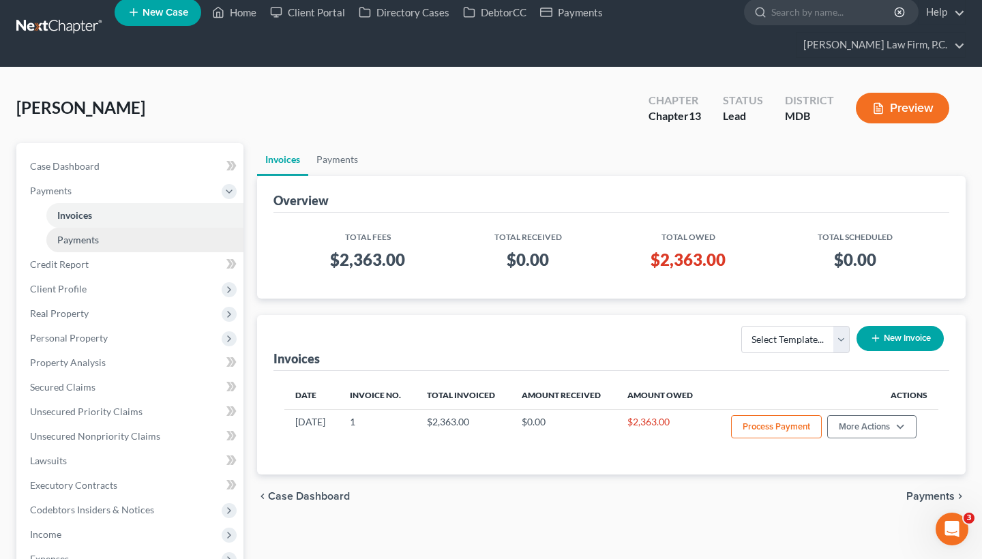
click at [179, 232] on link "Payments" at bounding box center [144, 240] width 197 height 25
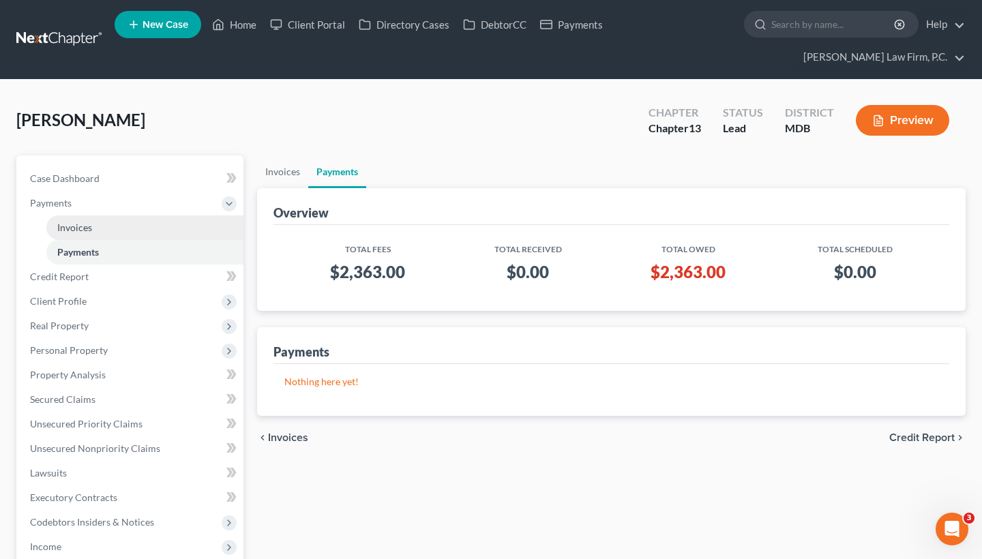
click at [132, 232] on link "Invoices" at bounding box center [144, 227] width 197 height 25
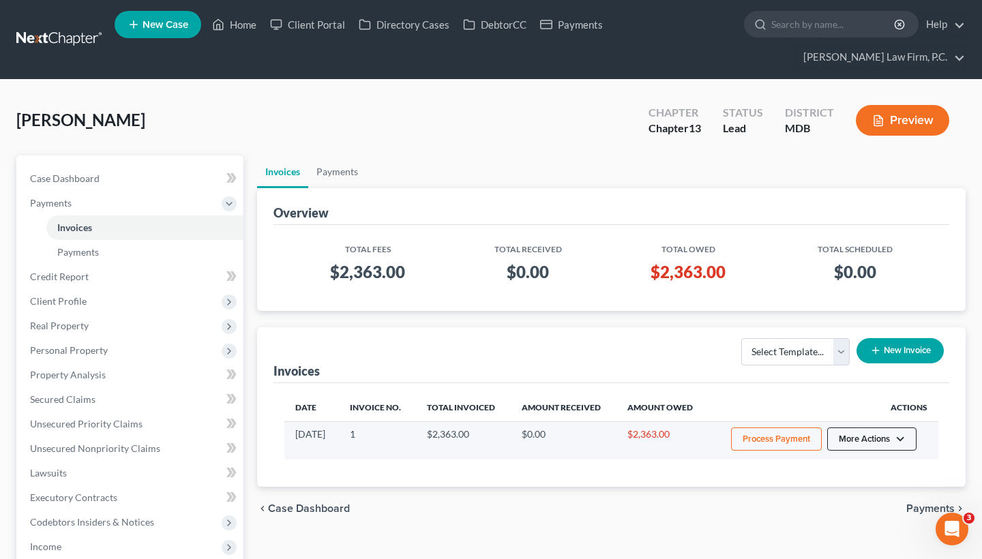
click at [847, 442] on button "More Actions" at bounding box center [871, 438] width 89 height 23
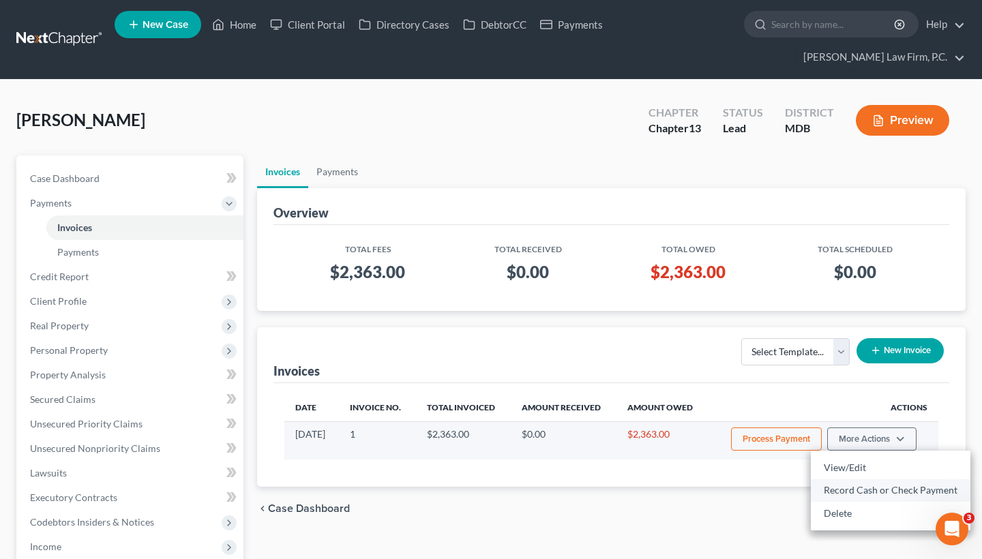
click at [849, 488] on link "Record Cash or Check Payment" at bounding box center [891, 490] width 160 height 23
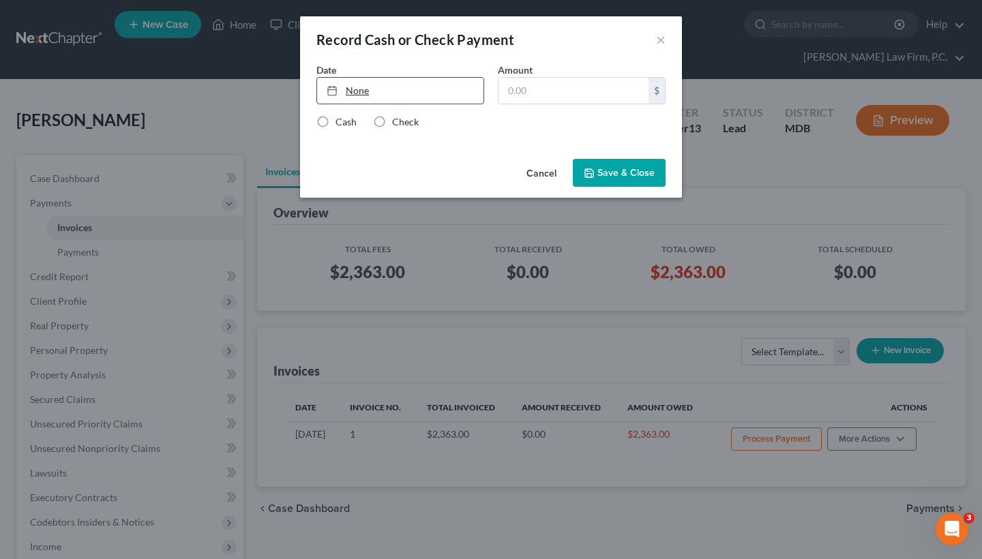
click at [369, 86] on link "None" at bounding box center [400, 91] width 166 height 26
click at [532, 96] on input "text" at bounding box center [573, 91] width 150 height 26
type input "400"
click at [392, 119] on label "Check" at bounding box center [405, 122] width 27 height 14
click at [397, 119] on input "Check" at bounding box center [401, 119] width 9 height 9
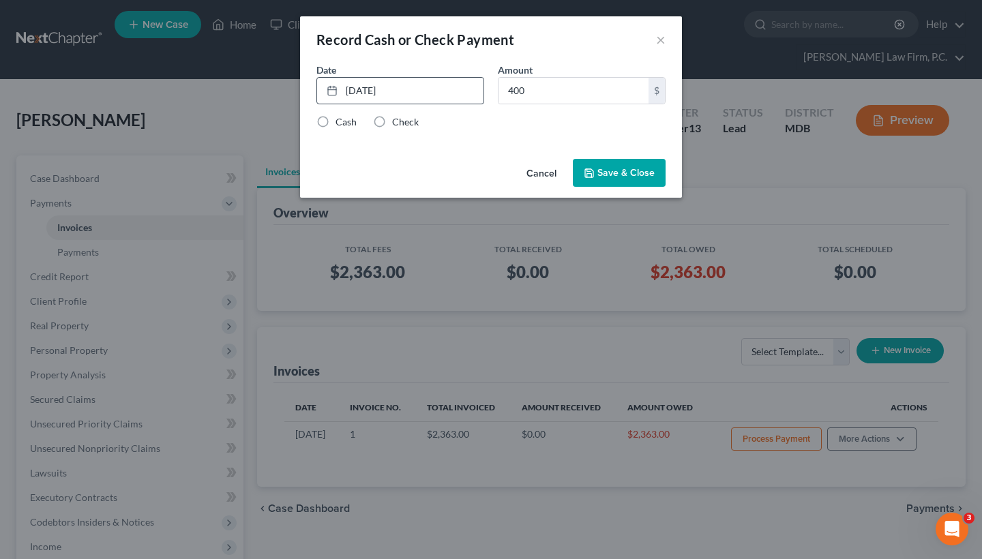
radio input "true"
click at [646, 171] on button "Save & Close" at bounding box center [619, 173] width 93 height 29
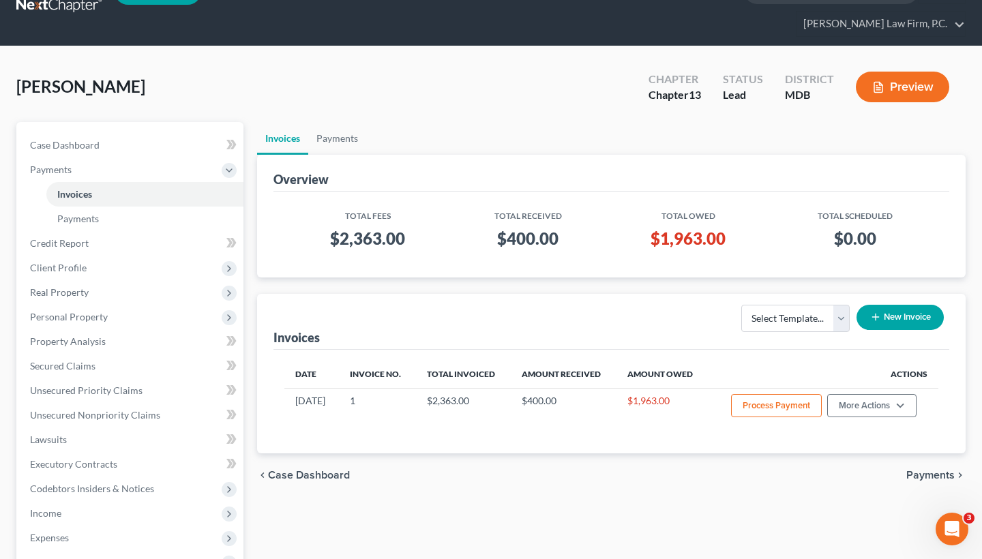
scroll to position [53, 0]
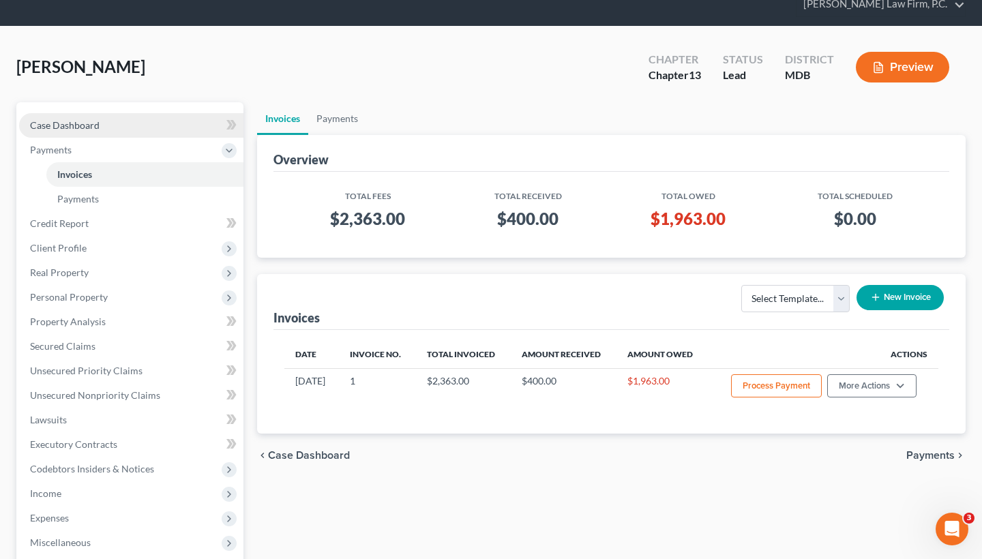
click at [165, 124] on link "Case Dashboard" at bounding box center [131, 125] width 224 height 25
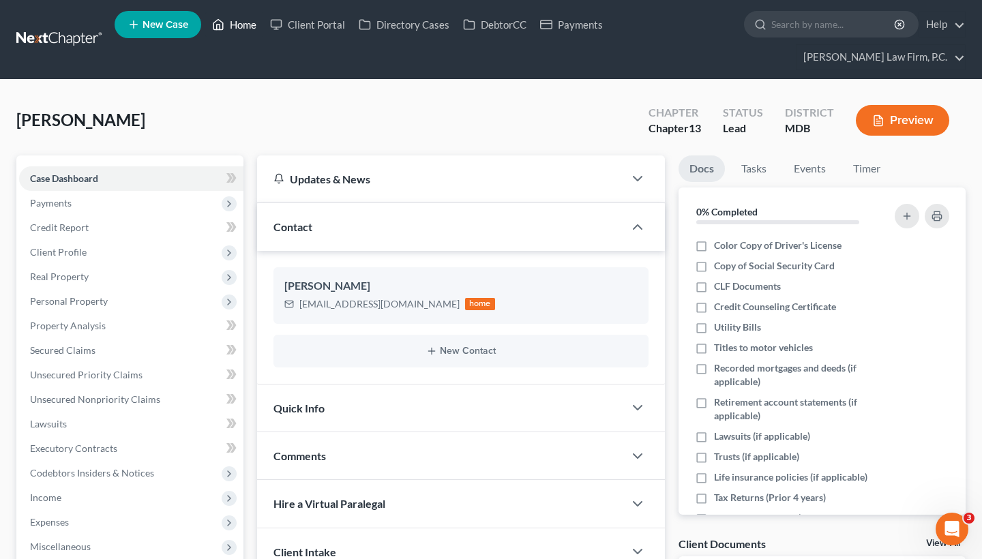
click at [235, 35] on link "Home" at bounding box center [234, 24] width 58 height 25
